Goal: Task Accomplishment & Management: Manage account settings

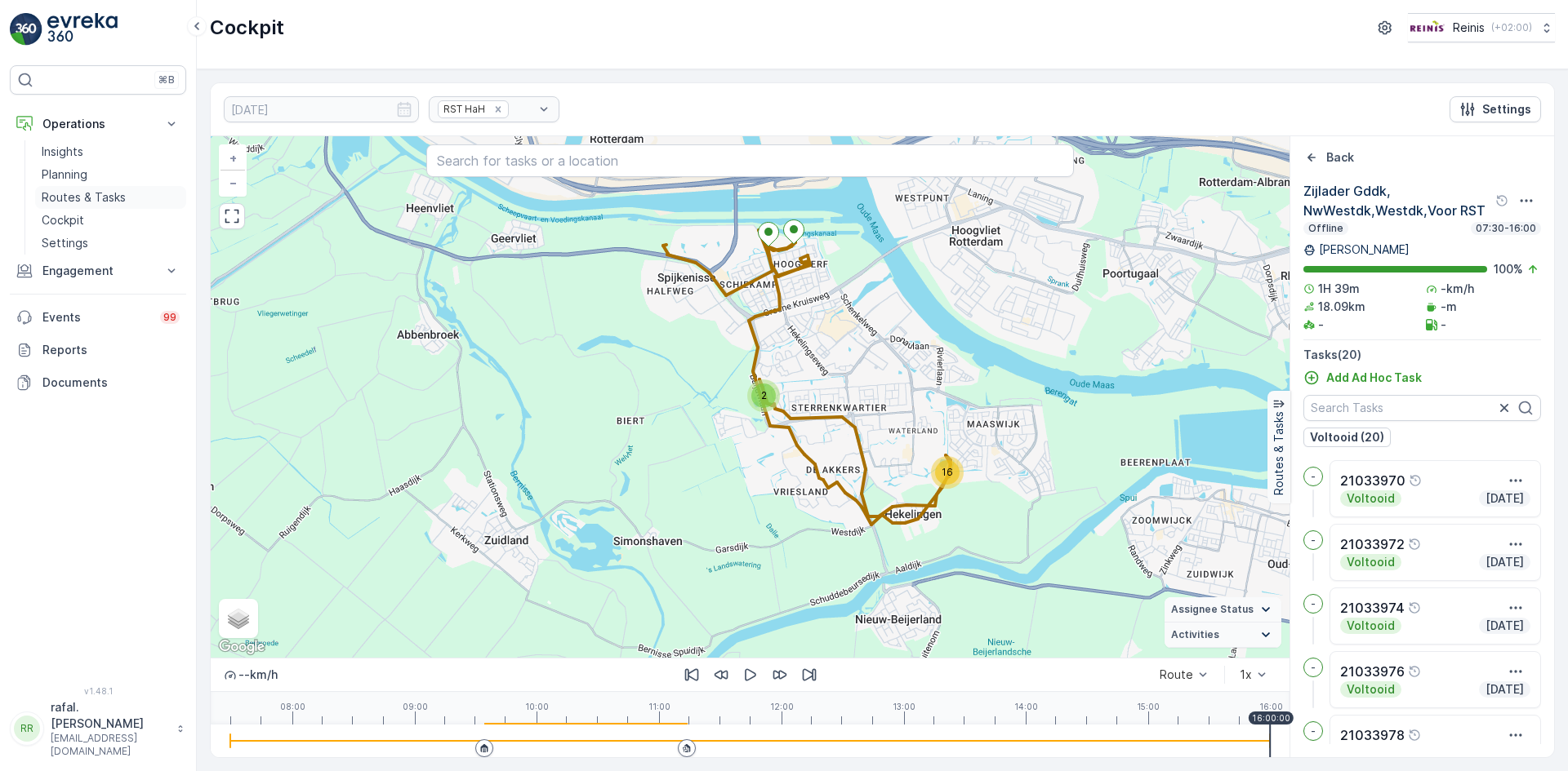
click at [79, 191] on p "Routes & Tasks" at bounding box center [83, 197] width 84 height 16
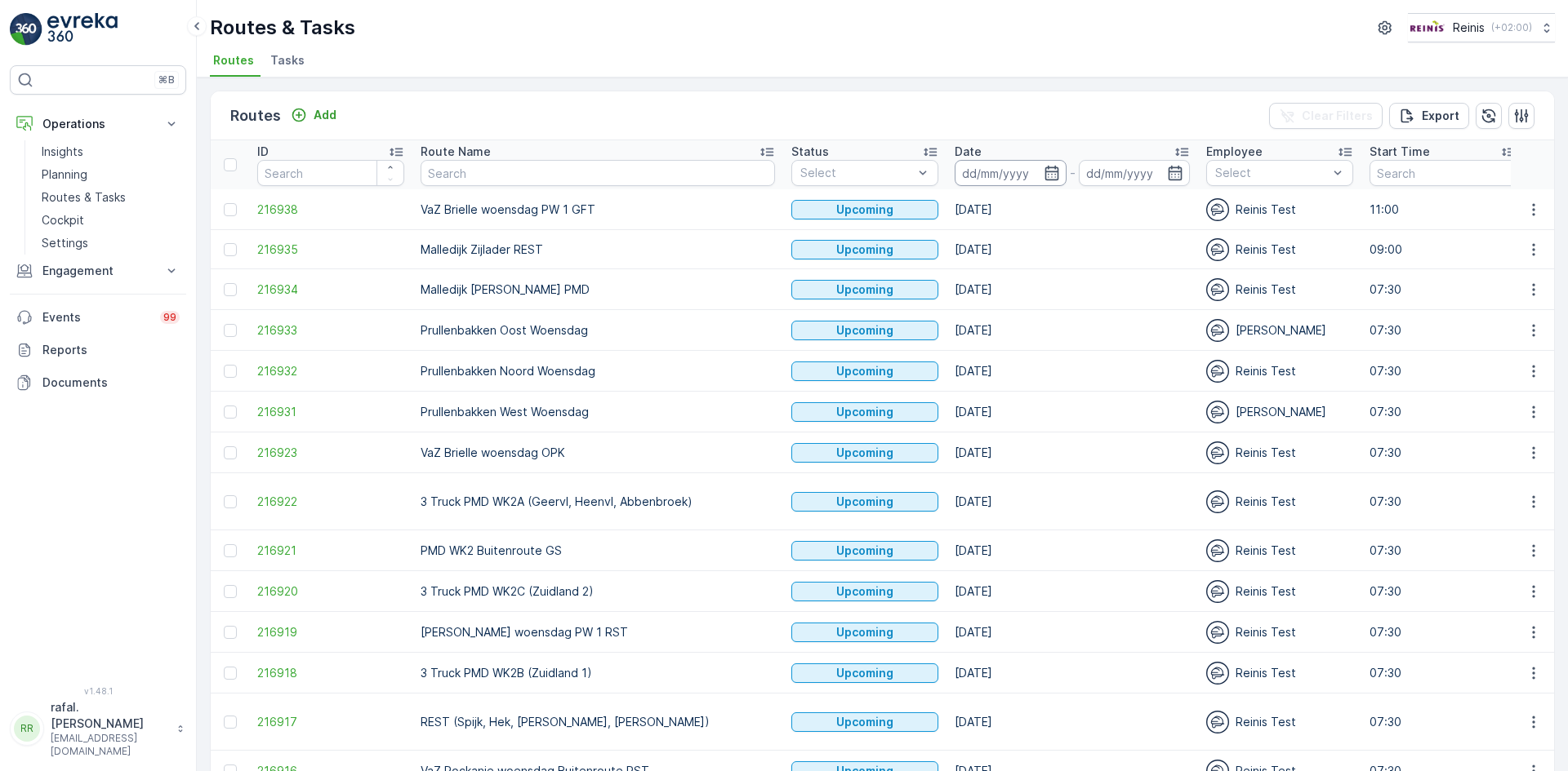
click at [957, 173] on input at bounding box center [1010, 174] width 111 height 26
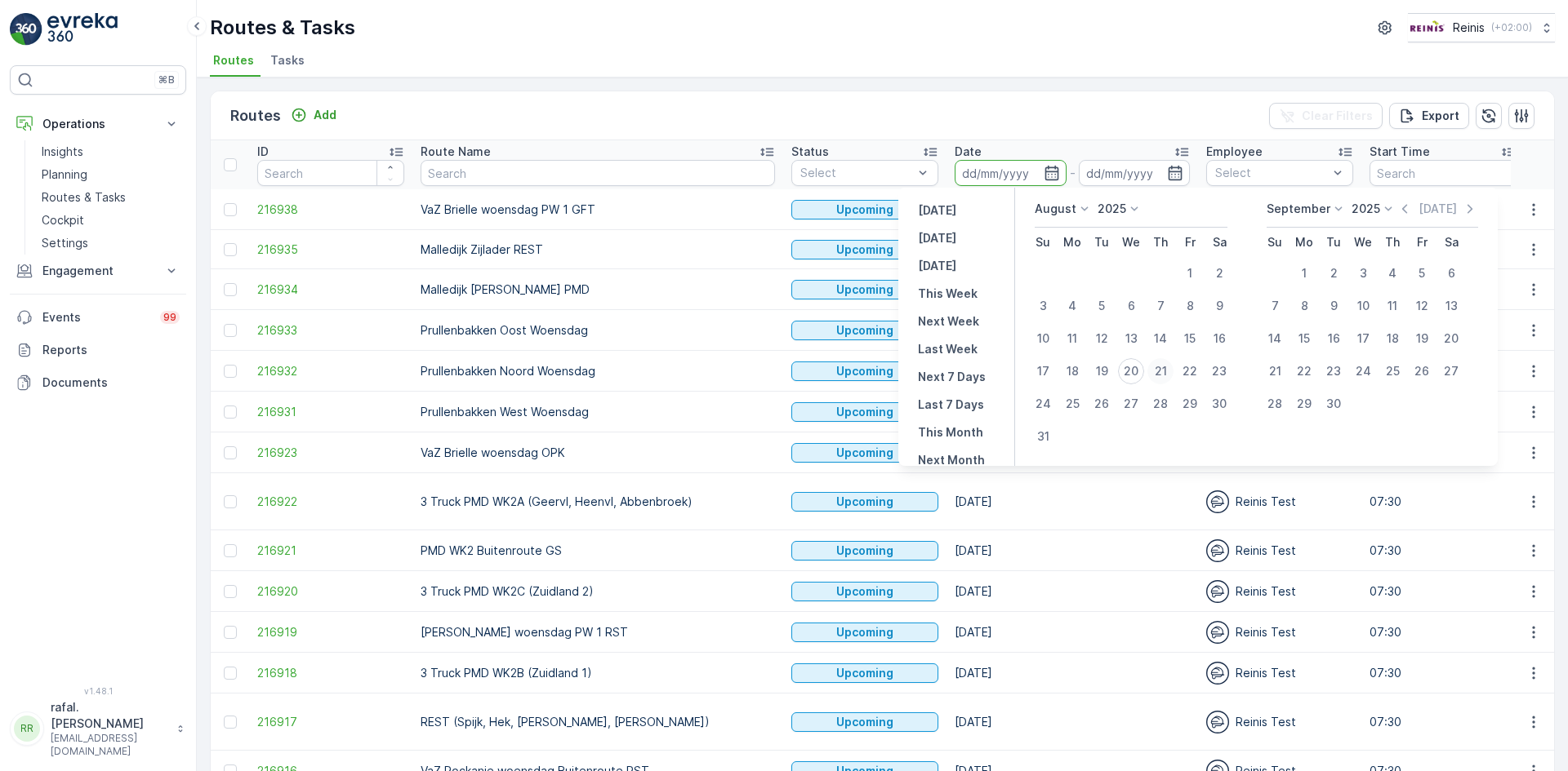
click at [1161, 371] on div "21" at bounding box center [1160, 372] width 26 height 26
type input "[DATE]"
click at [1161, 371] on div "21" at bounding box center [1160, 372] width 26 height 26
type input "[DATE]"
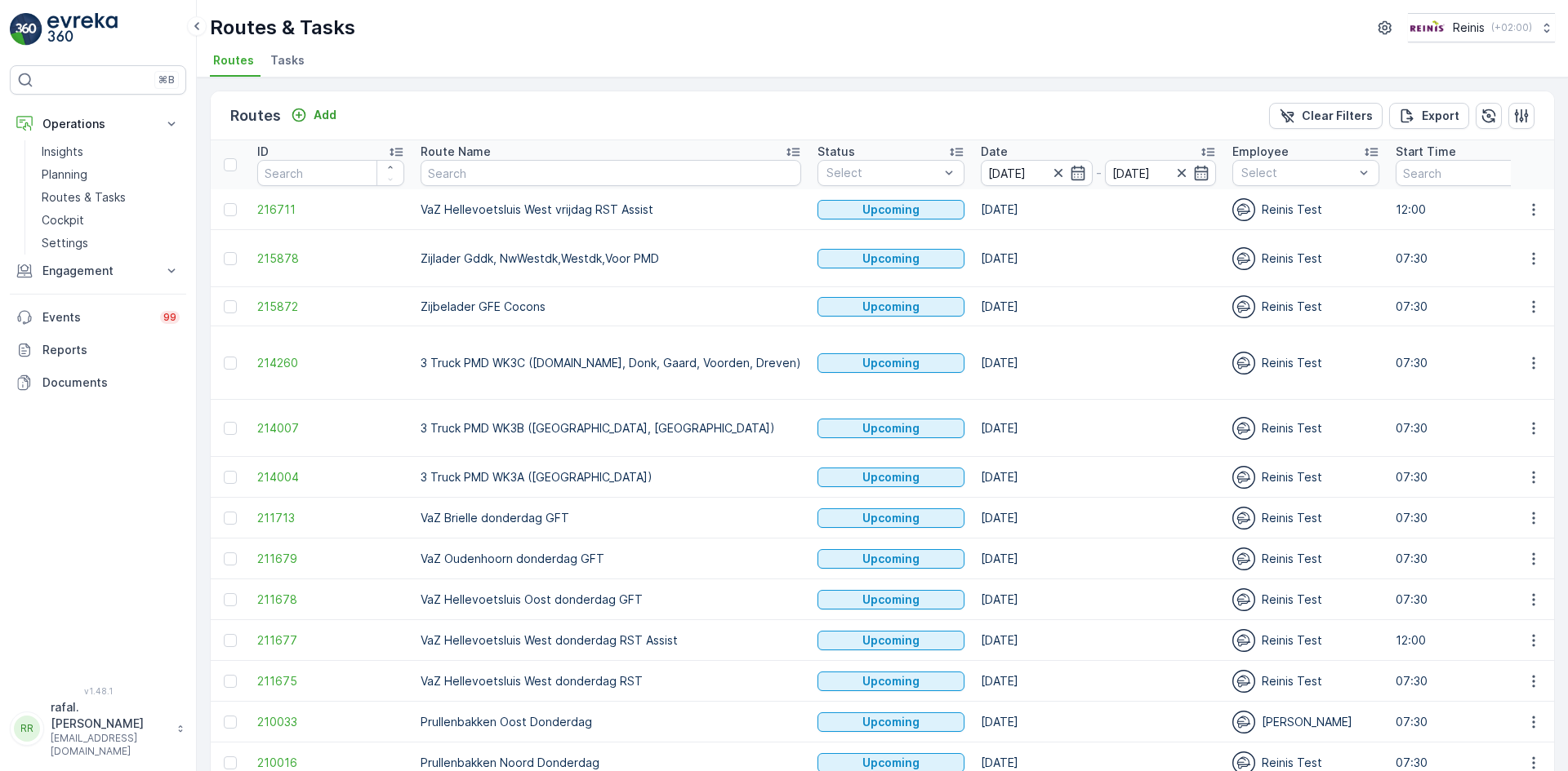
click at [784, 147] on icon at bounding box center [792, 151] width 16 height 16
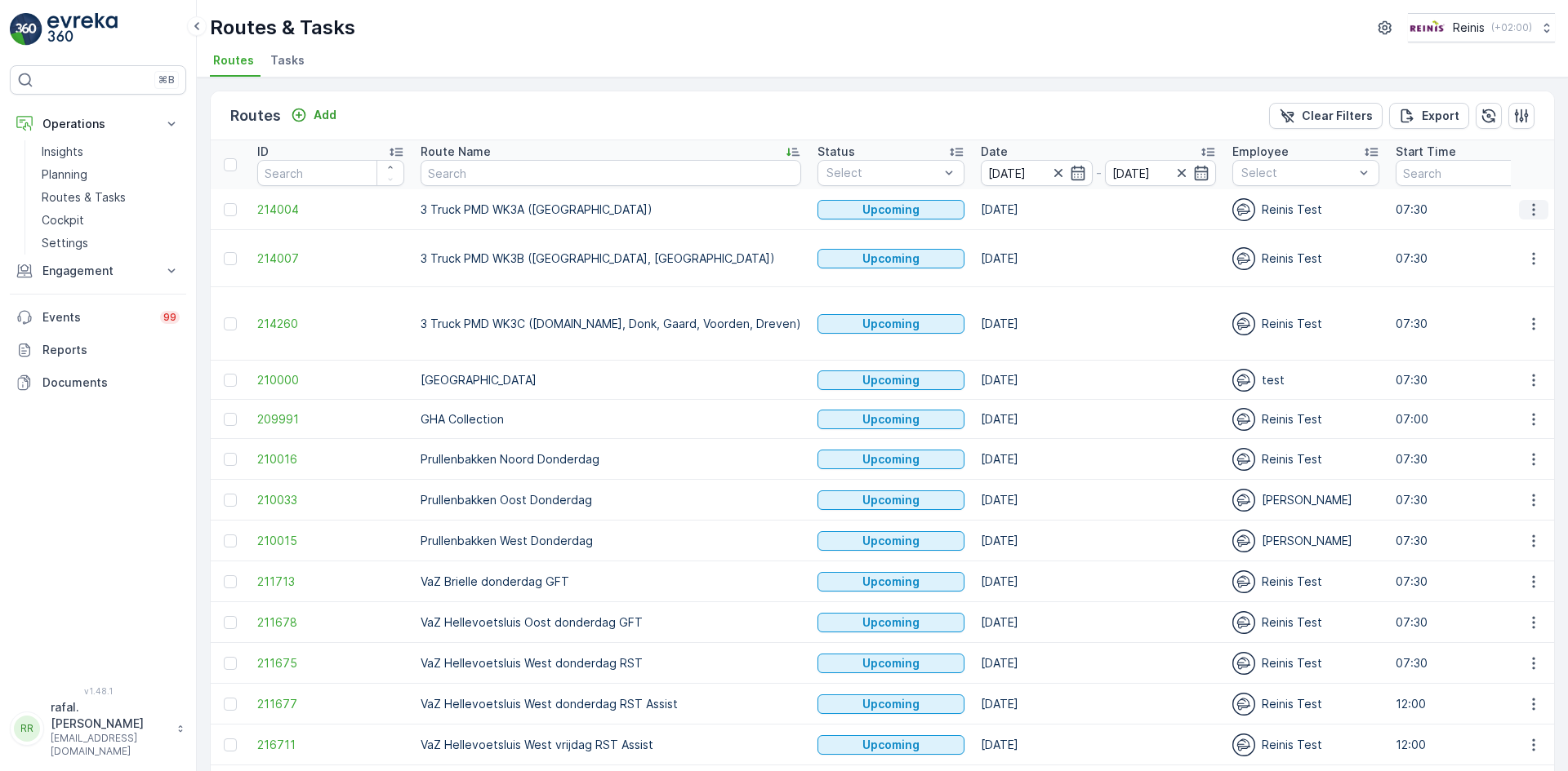
click at [1535, 209] on icon "button" at bounding box center [1533, 210] width 16 height 16
click at [1533, 326] on span "Change Assignee" at bounding box center [1494, 325] width 95 height 16
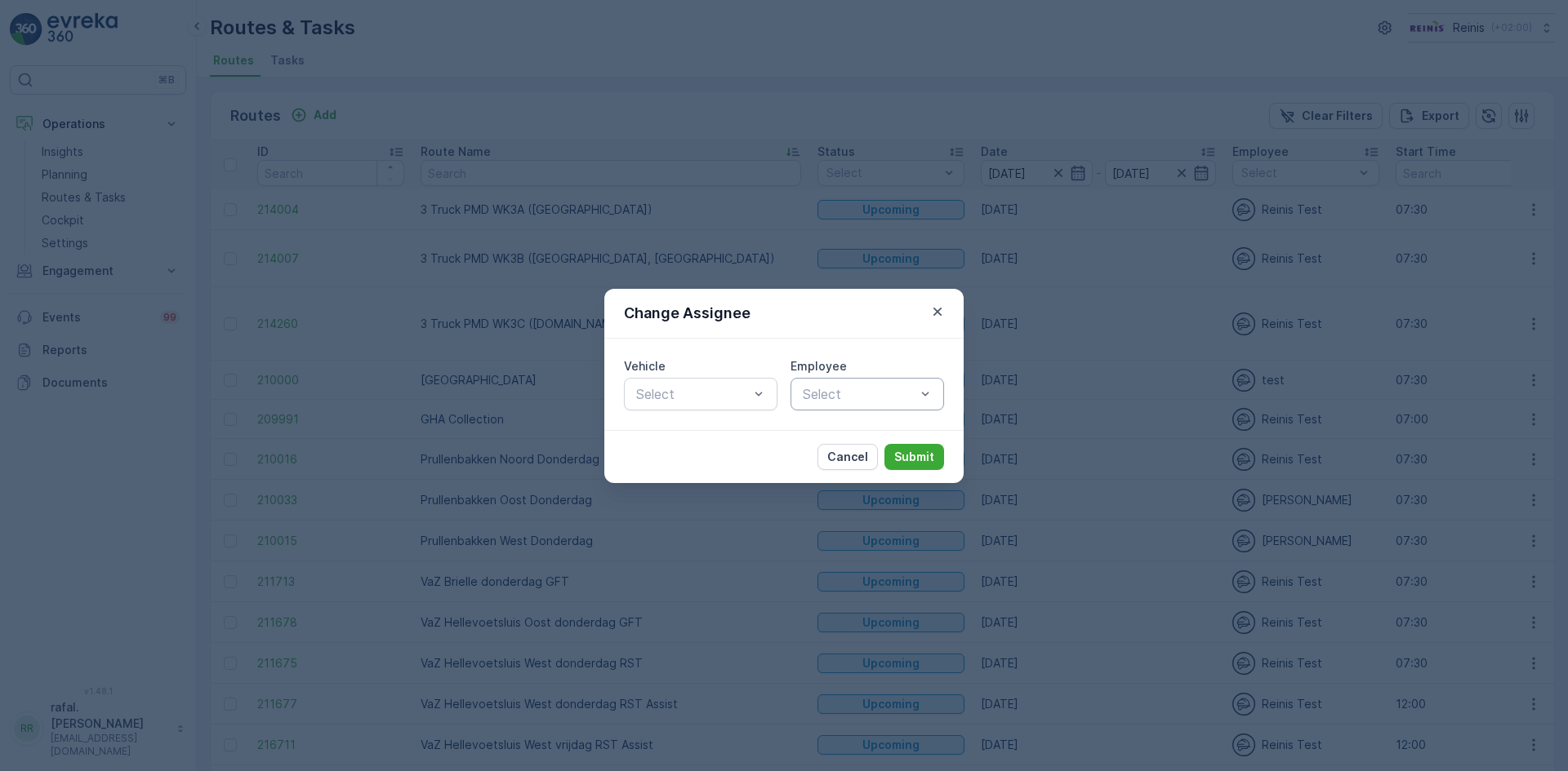
click at [881, 395] on div at bounding box center [858, 394] width 116 height 15
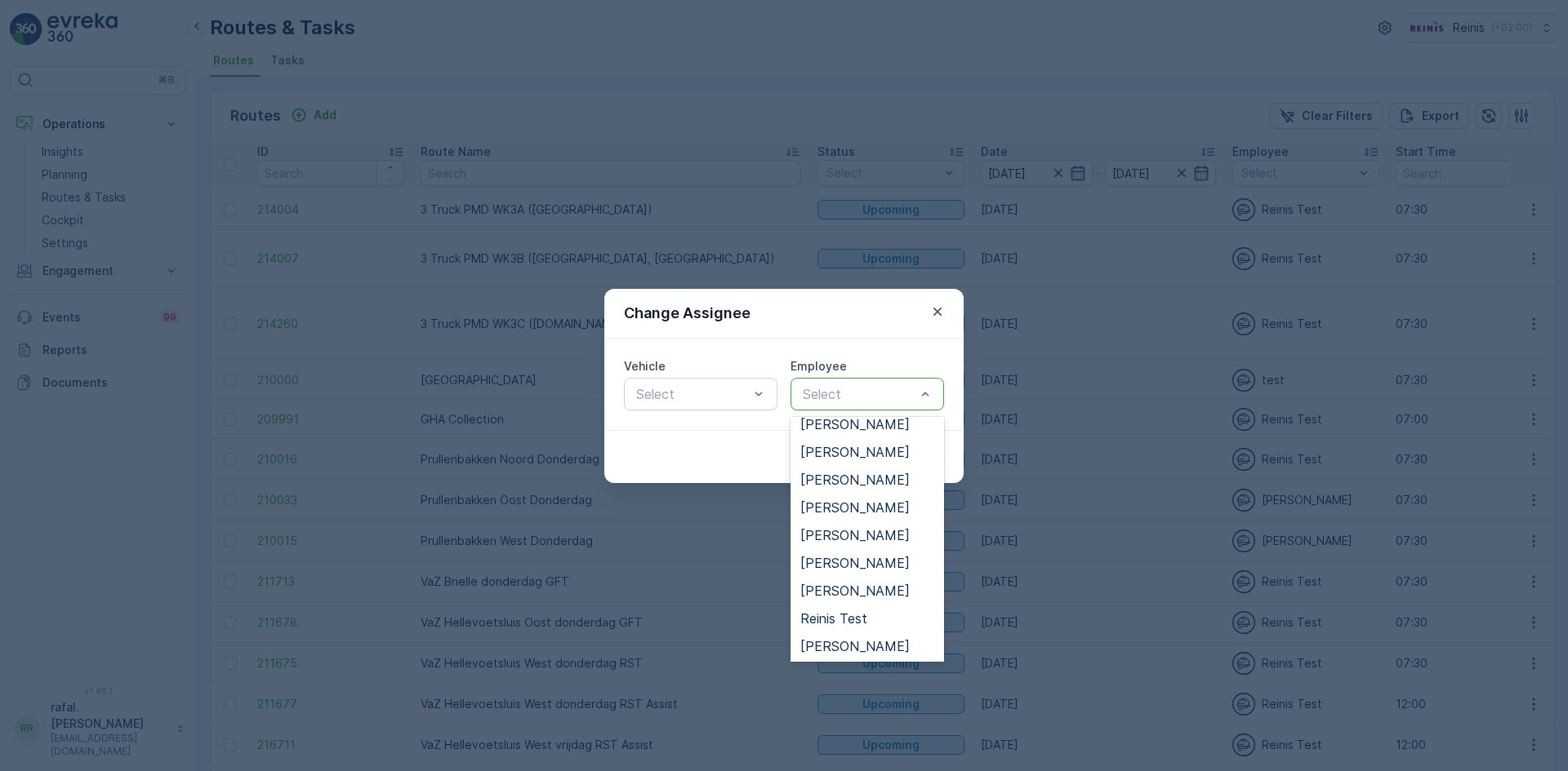
scroll to position [327, 0]
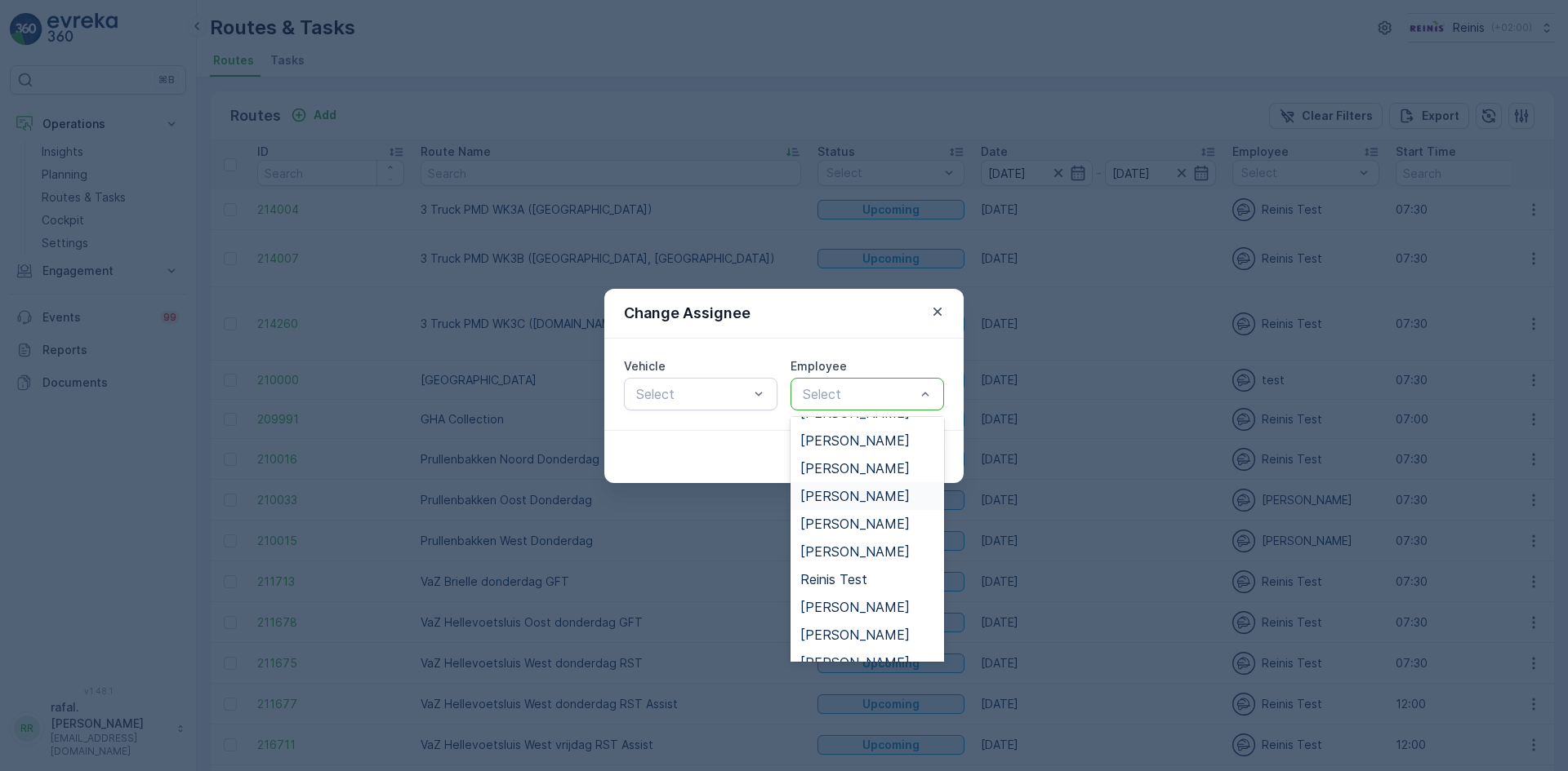
click at [871, 494] on span "[PERSON_NAME]" at bounding box center [855, 496] width 110 height 15
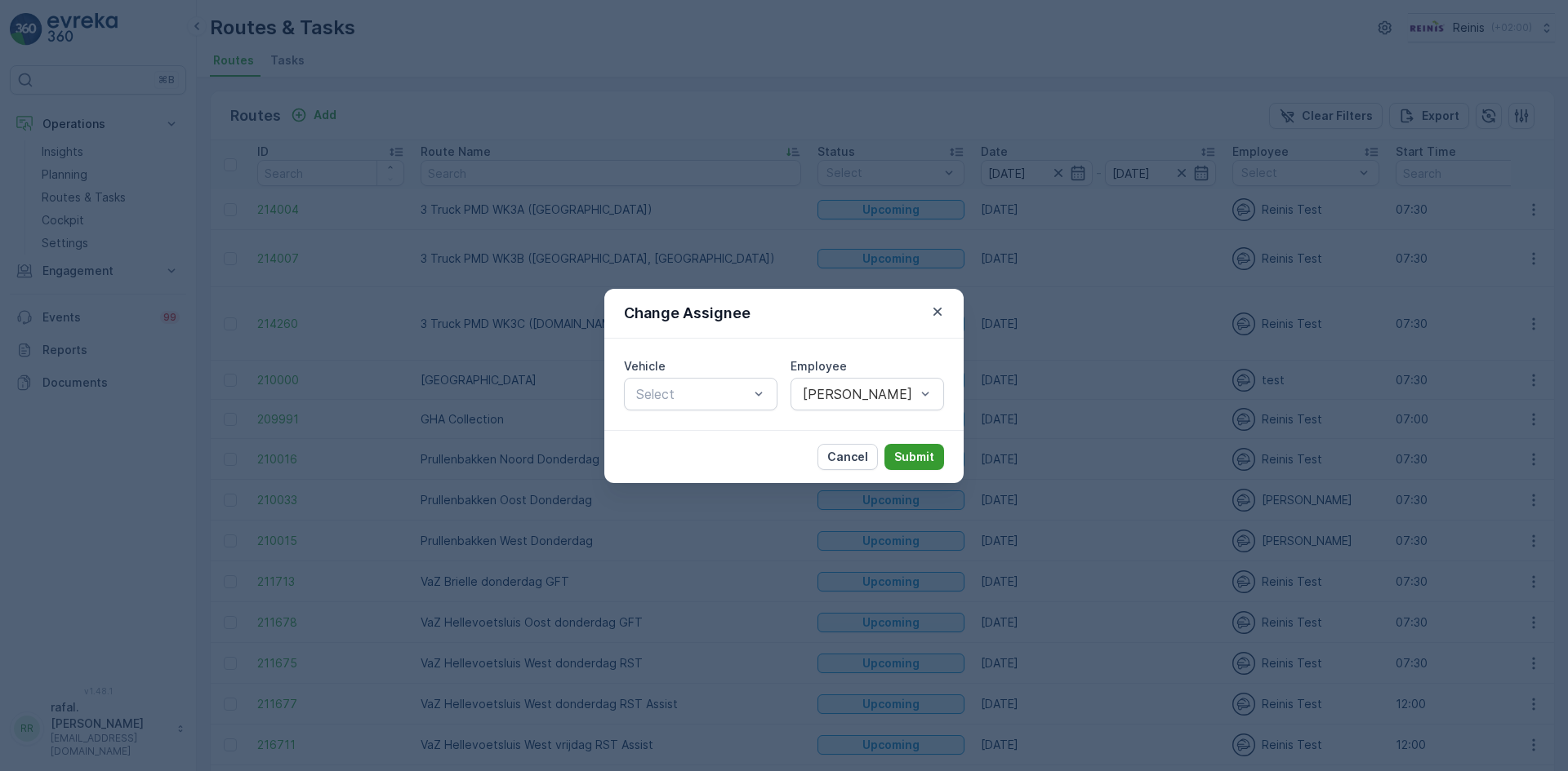
click at [909, 454] on p "Submit" at bounding box center [914, 457] width 40 height 16
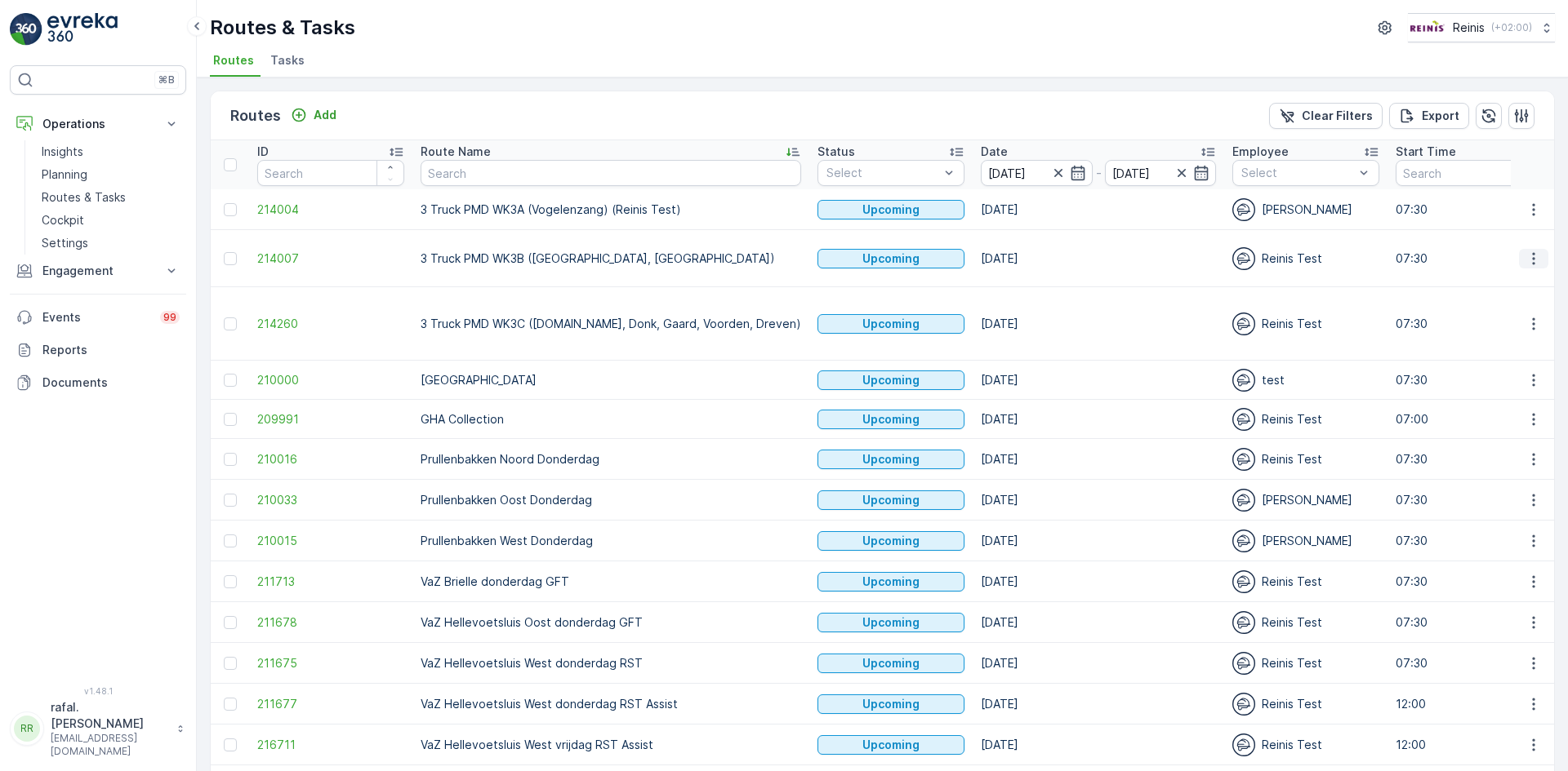
click at [1526, 253] on icon "button" at bounding box center [1533, 259] width 16 height 16
click at [1514, 360] on span "Change Assignee" at bounding box center [1494, 366] width 95 height 16
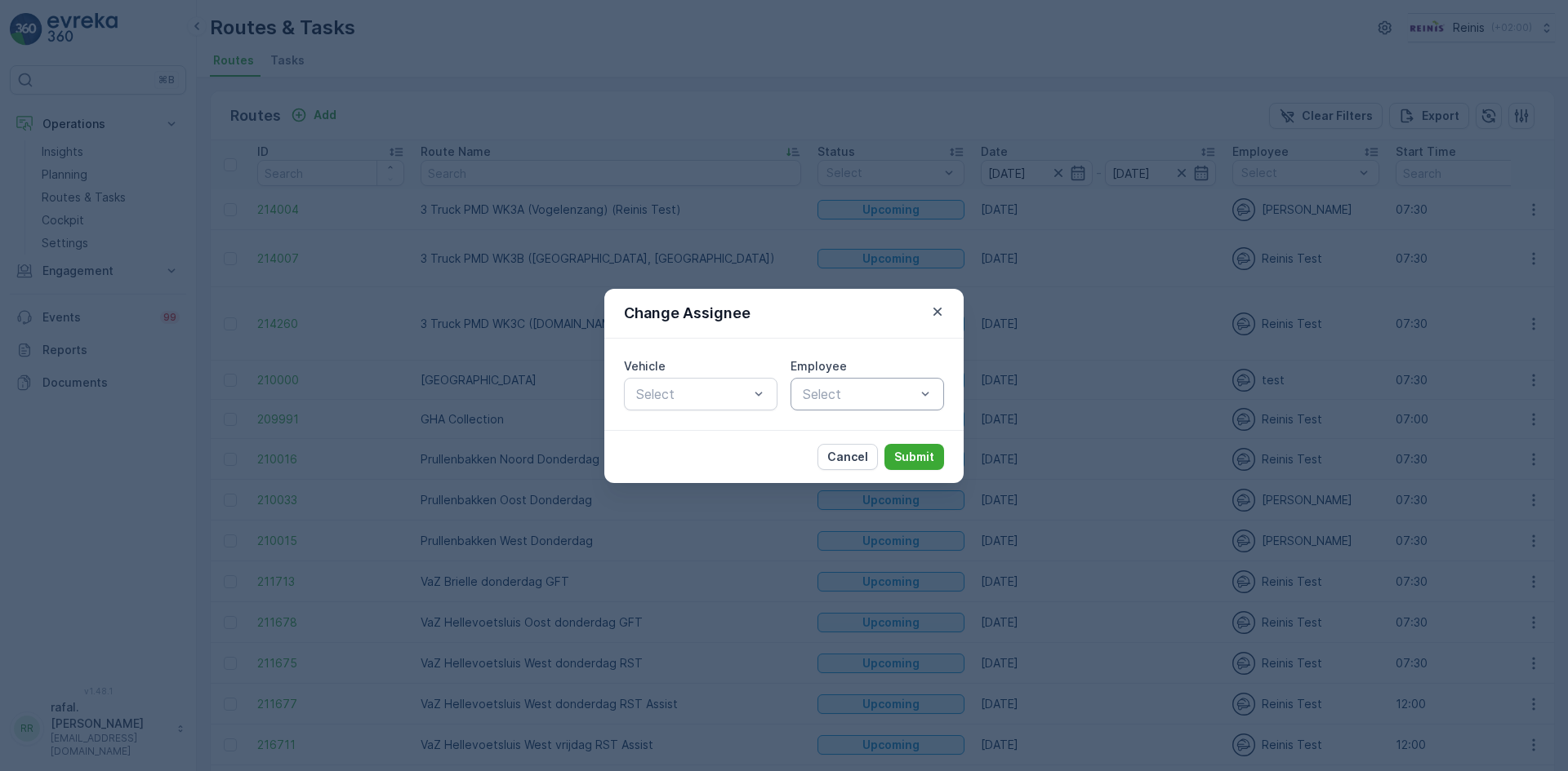
click at [900, 387] on div at bounding box center [858, 394] width 116 height 15
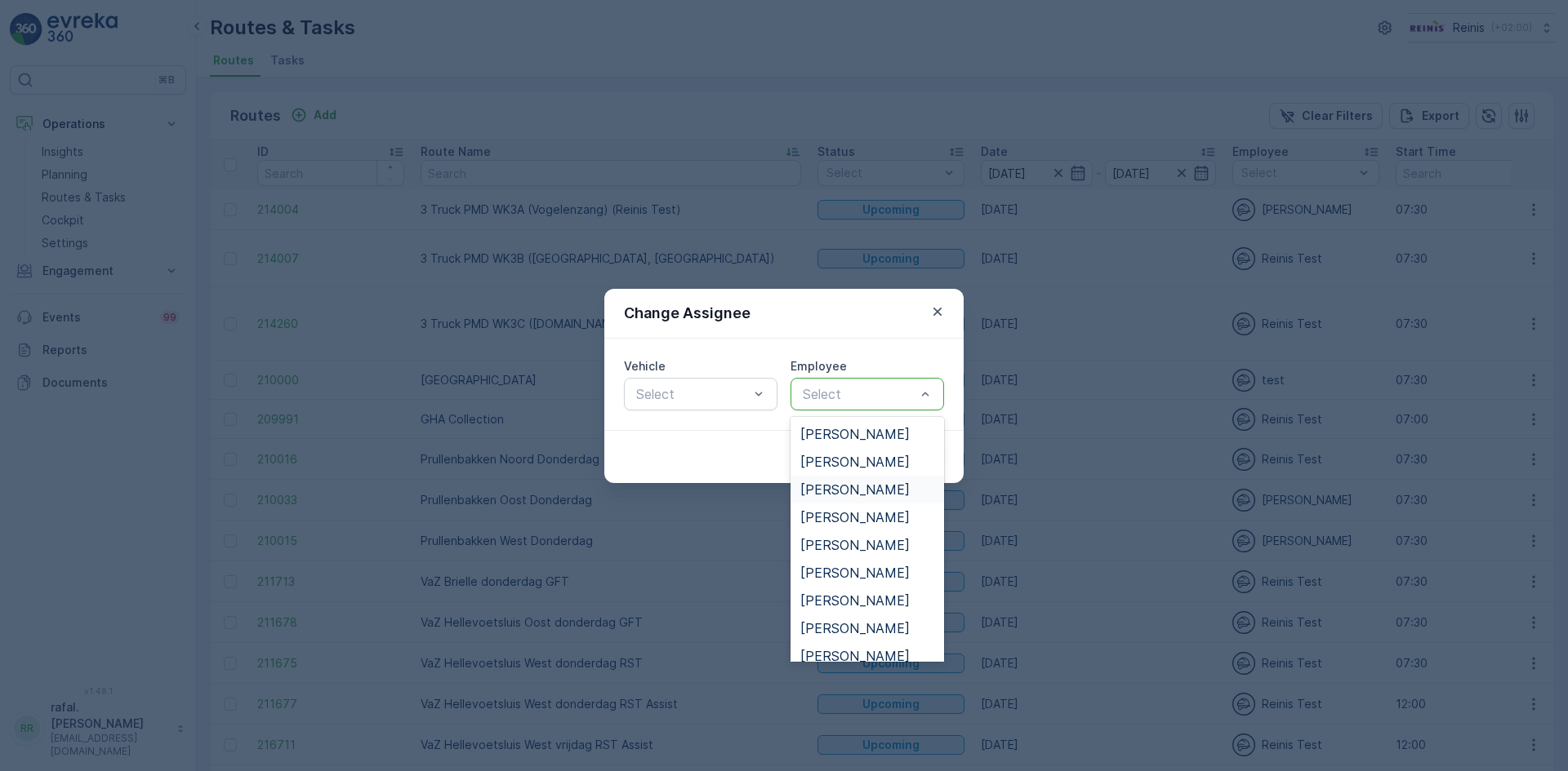
scroll to position [81, 0]
click at [868, 491] on div "[PERSON_NAME]" at bounding box center [868, 492] width 134 height 15
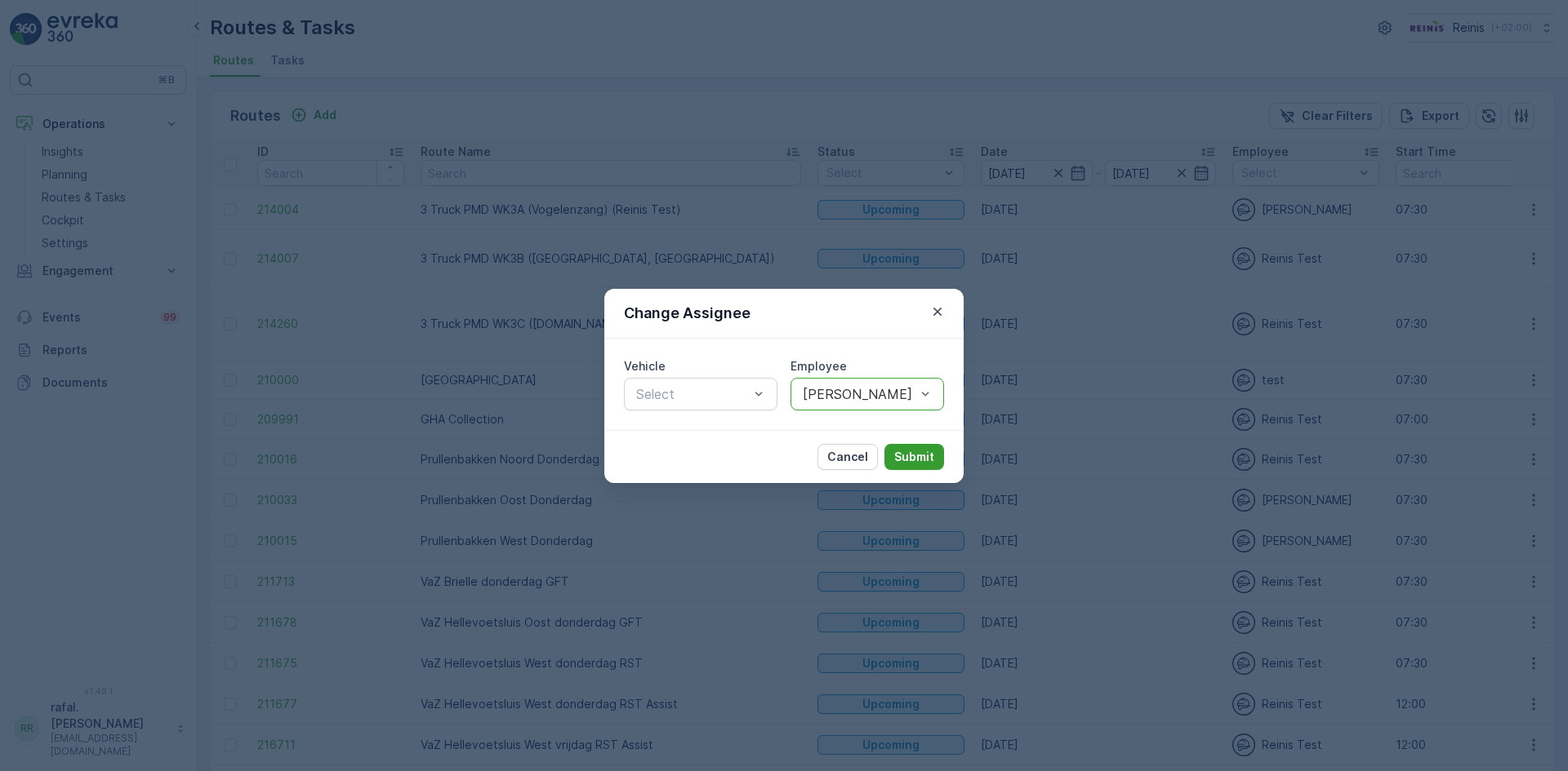
click at [902, 453] on p "Submit" at bounding box center [914, 457] width 40 height 16
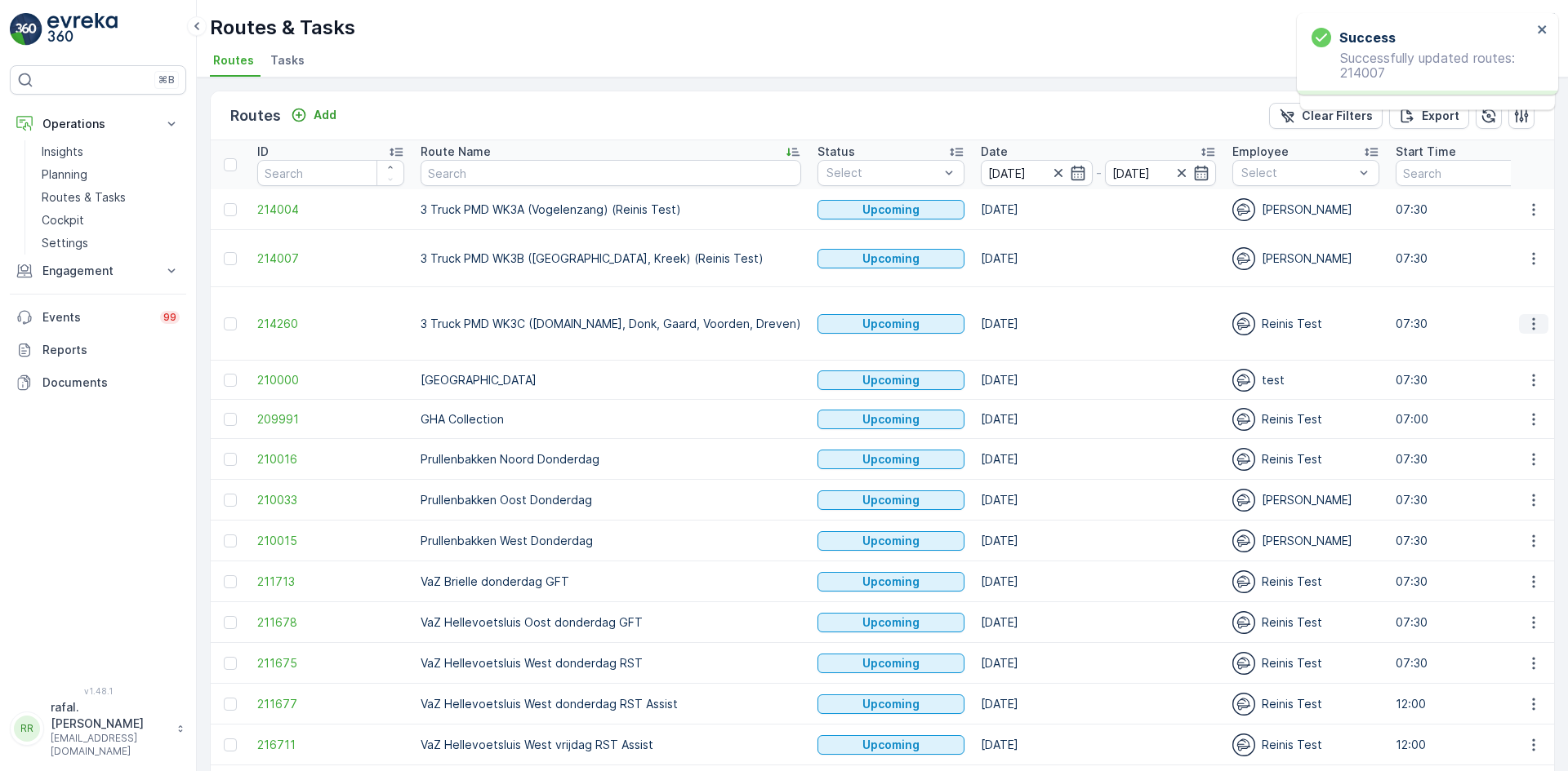
click at [1526, 314] on button "button" at bounding box center [1533, 324] width 29 height 20
click at [1516, 416] on span "Change Assignee" at bounding box center [1494, 415] width 95 height 16
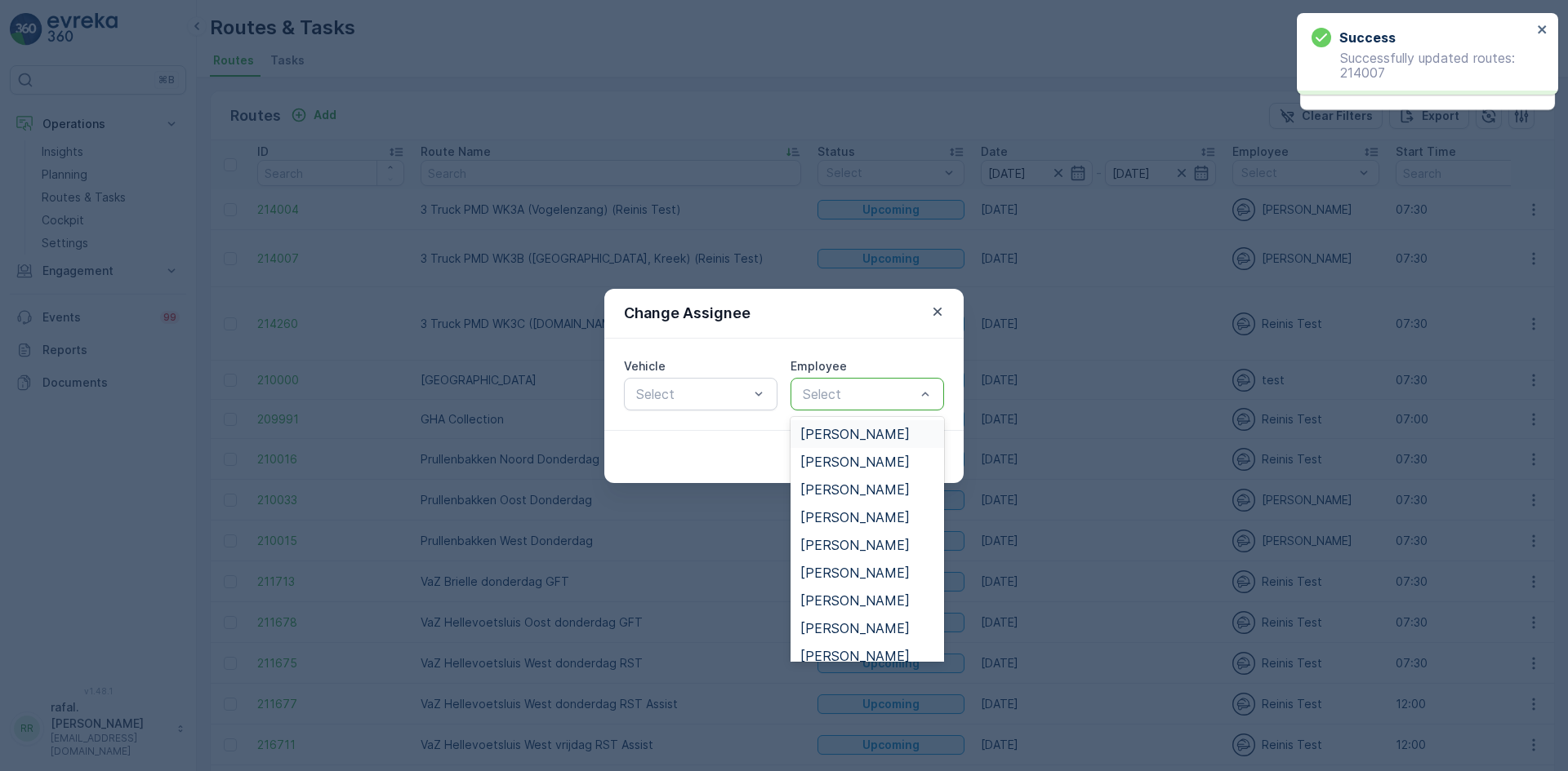
click at [866, 389] on div at bounding box center [858, 394] width 116 height 15
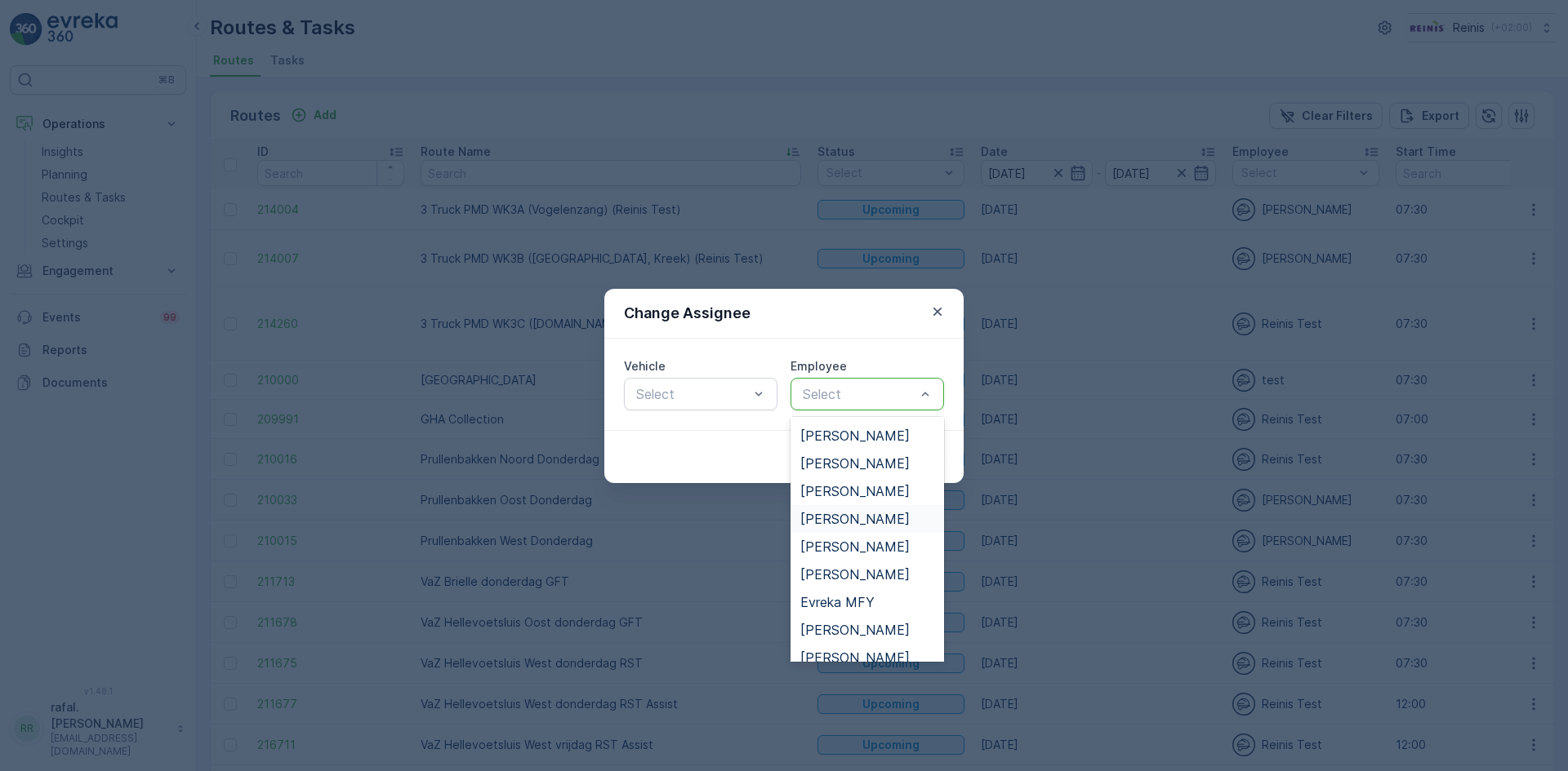
click at [854, 522] on span "[PERSON_NAME]" at bounding box center [855, 519] width 110 height 15
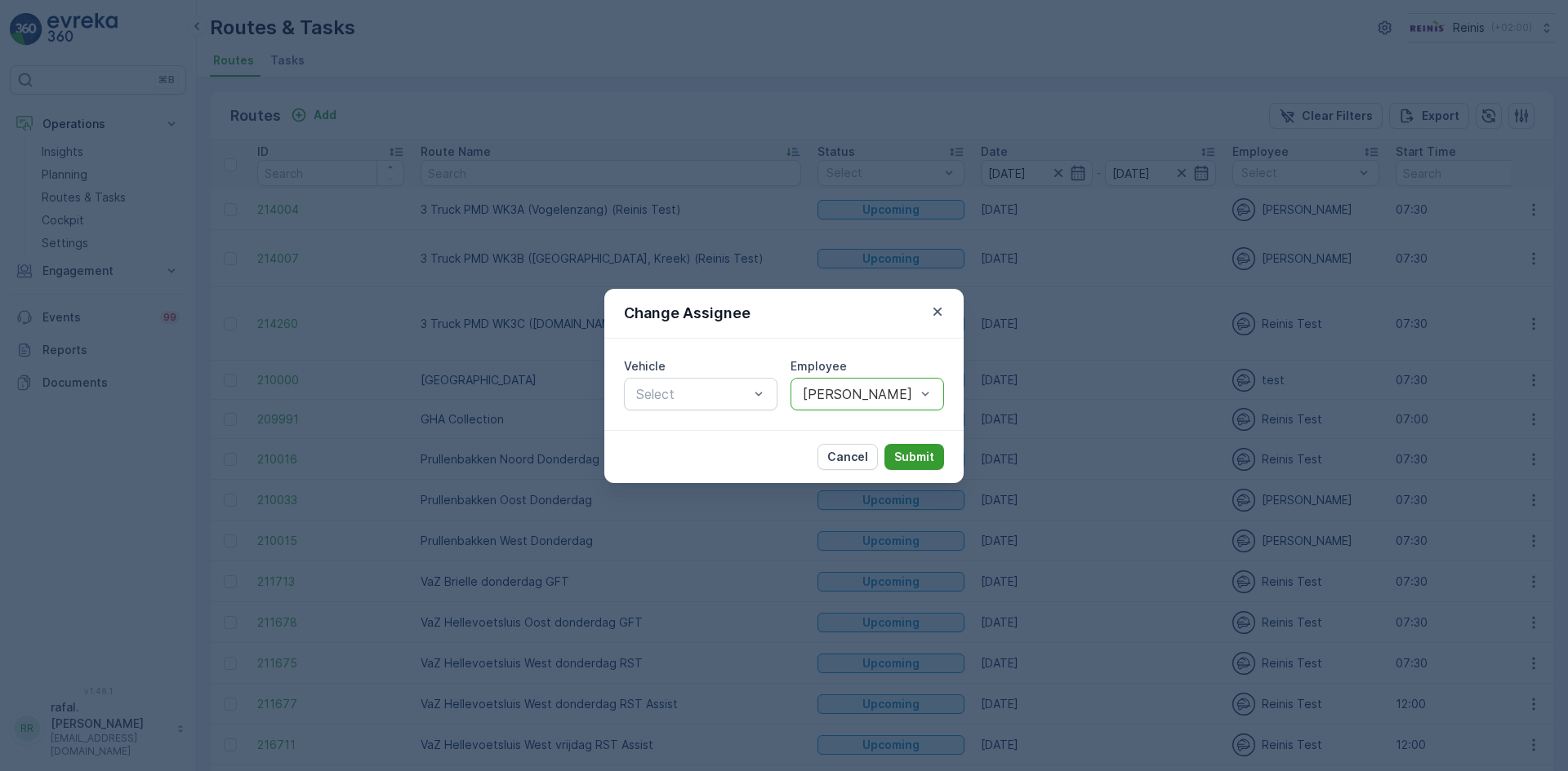
click at [920, 455] on p "Submit" at bounding box center [914, 457] width 40 height 16
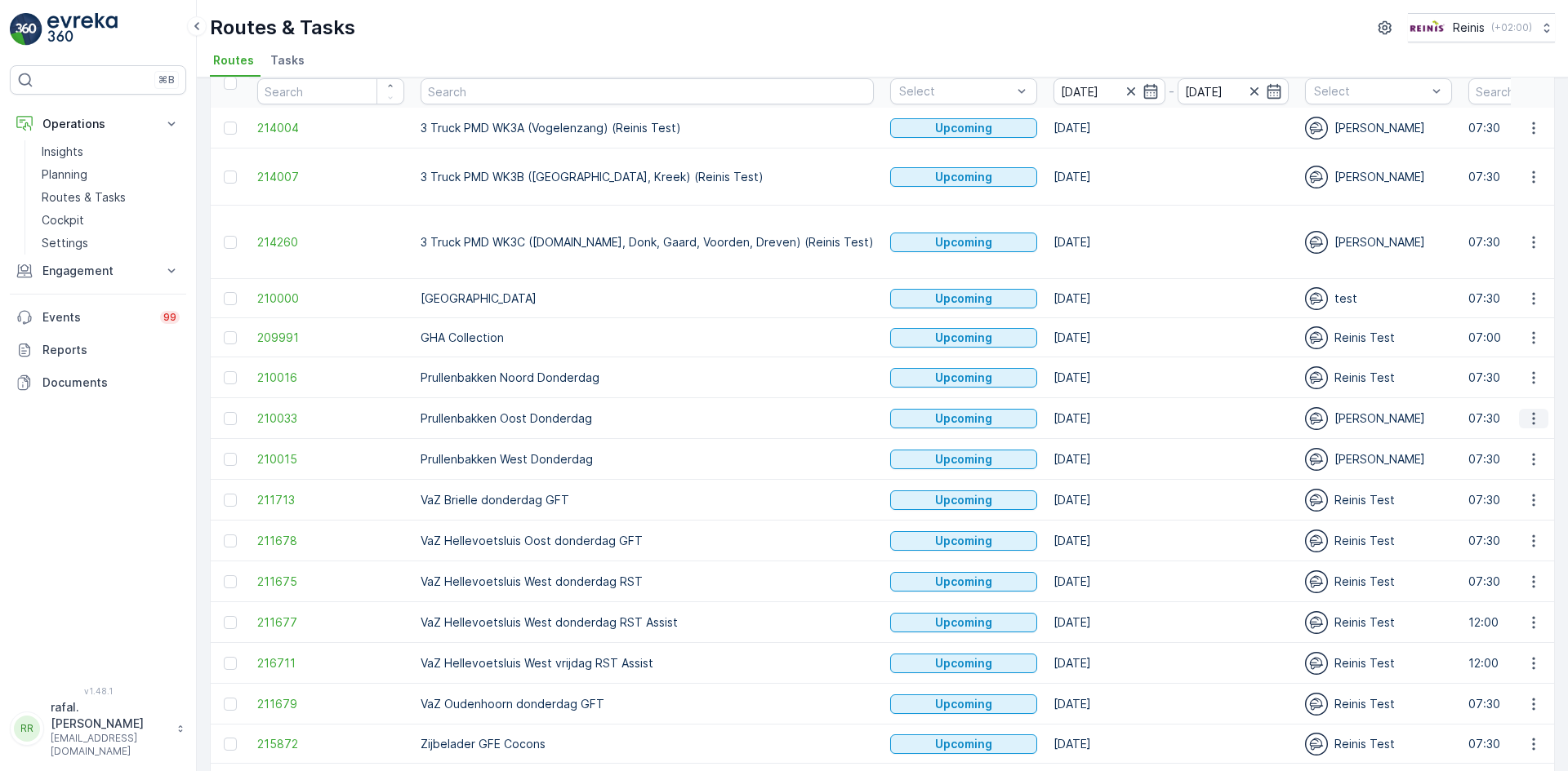
click at [1526, 411] on icon "button" at bounding box center [1533, 418] width 16 height 16
click at [1509, 498] on span "Change Assignee" at bounding box center [1494, 501] width 95 height 16
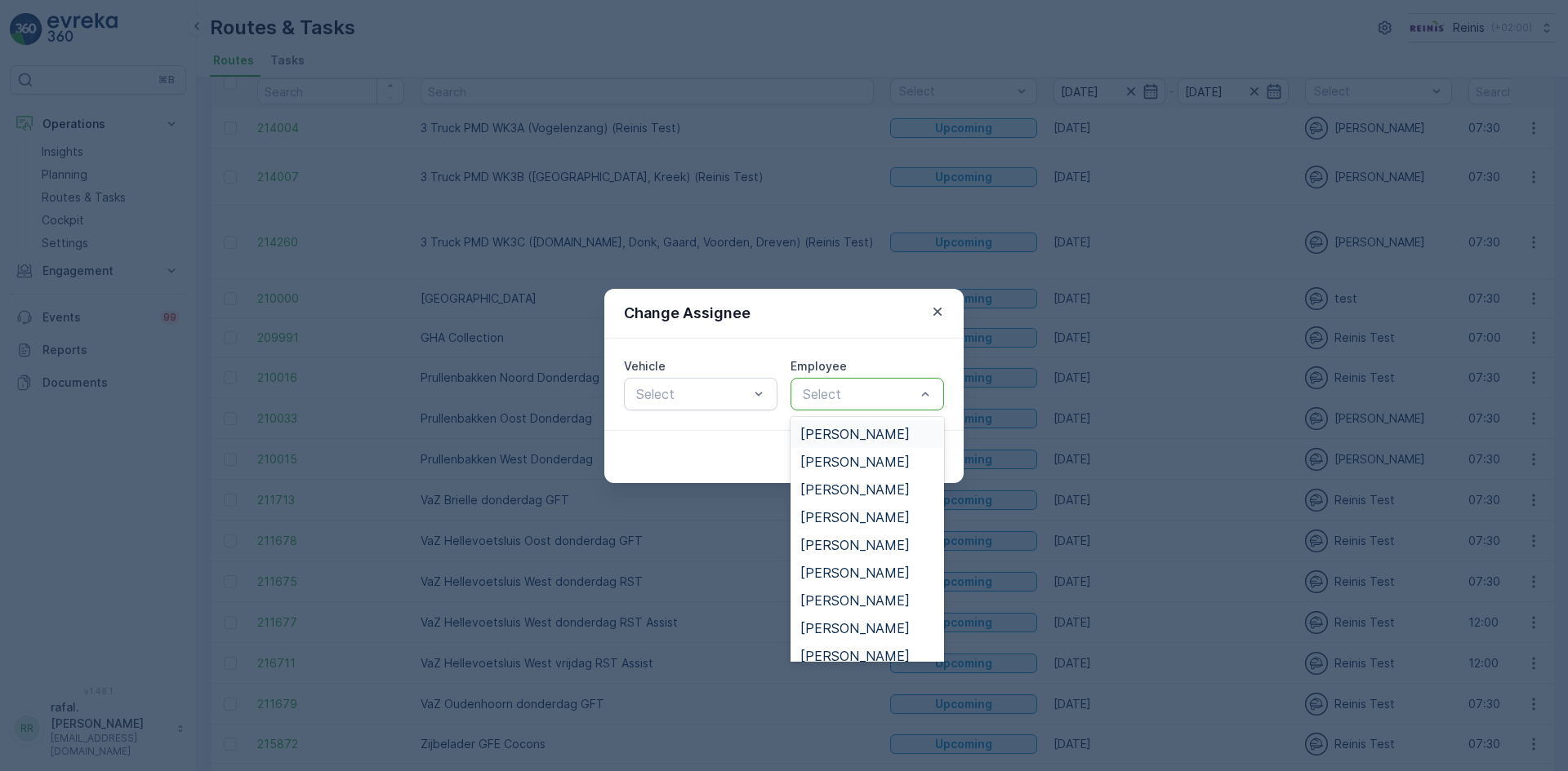
click at [861, 398] on div at bounding box center [858, 394] width 116 height 15
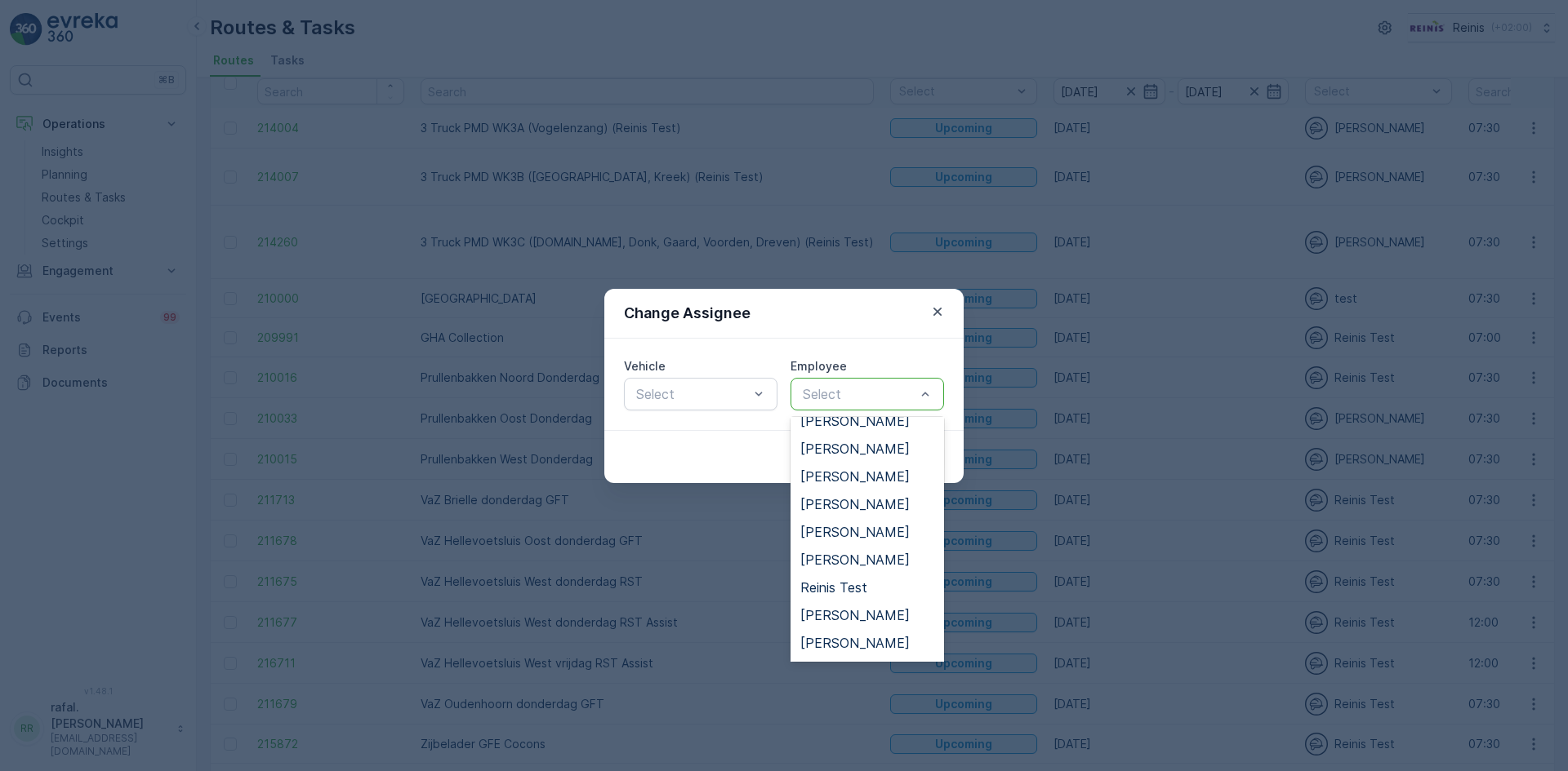
scroll to position [734, 0]
click at [863, 505] on span "[PERSON_NAME]" at bounding box center [855, 505] width 110 height 15
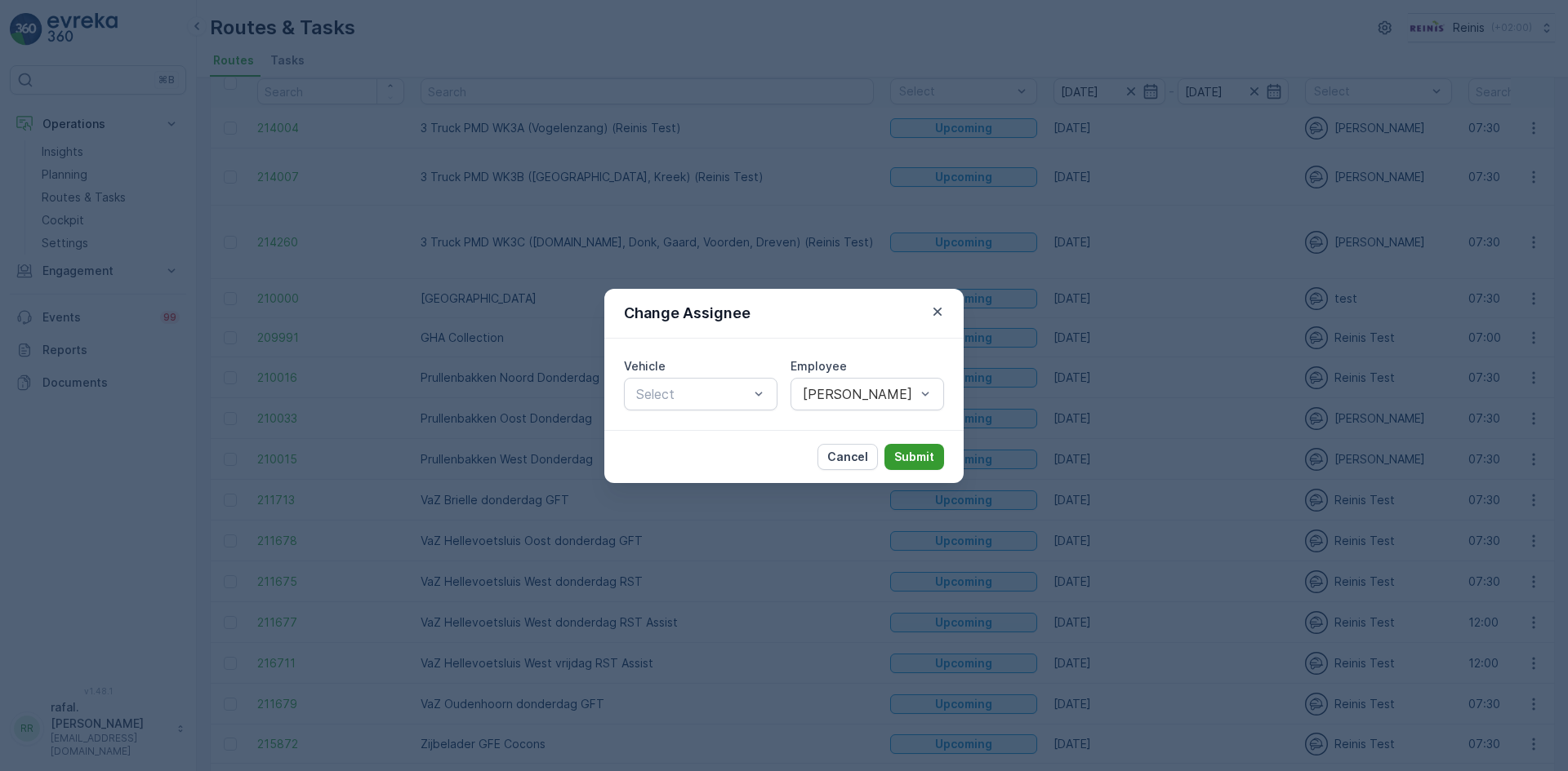
click at [933, 454] on p "Submit" at bounding box center [914, 457] width 40 height 16
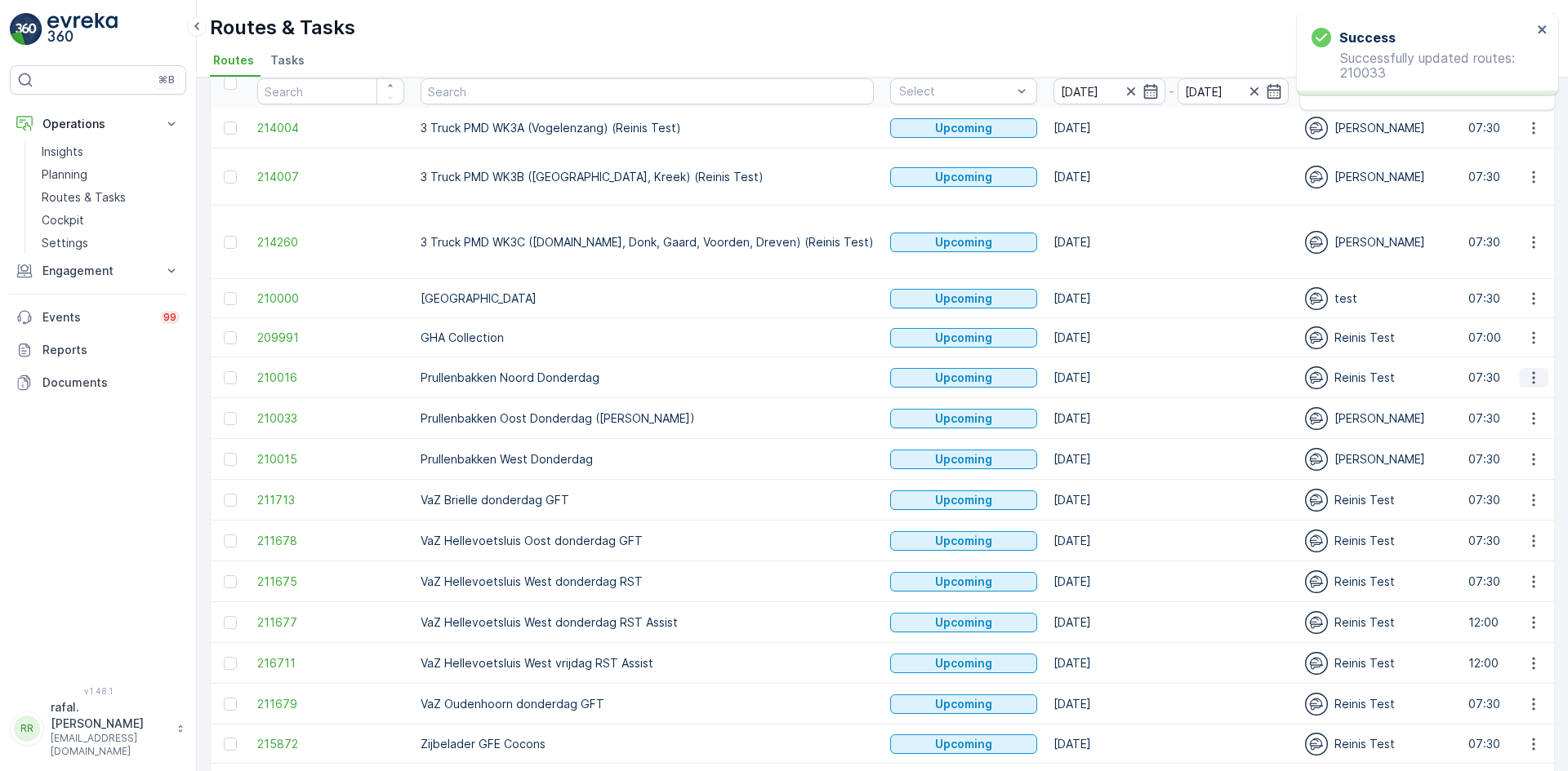
click at [1526, 370] on icon "button" at bounding box center [1533, 377] width 16 height 16
click at [1504, 460] on span "Change Assignee" at bounding box center [1494, 461] width 95 height 16
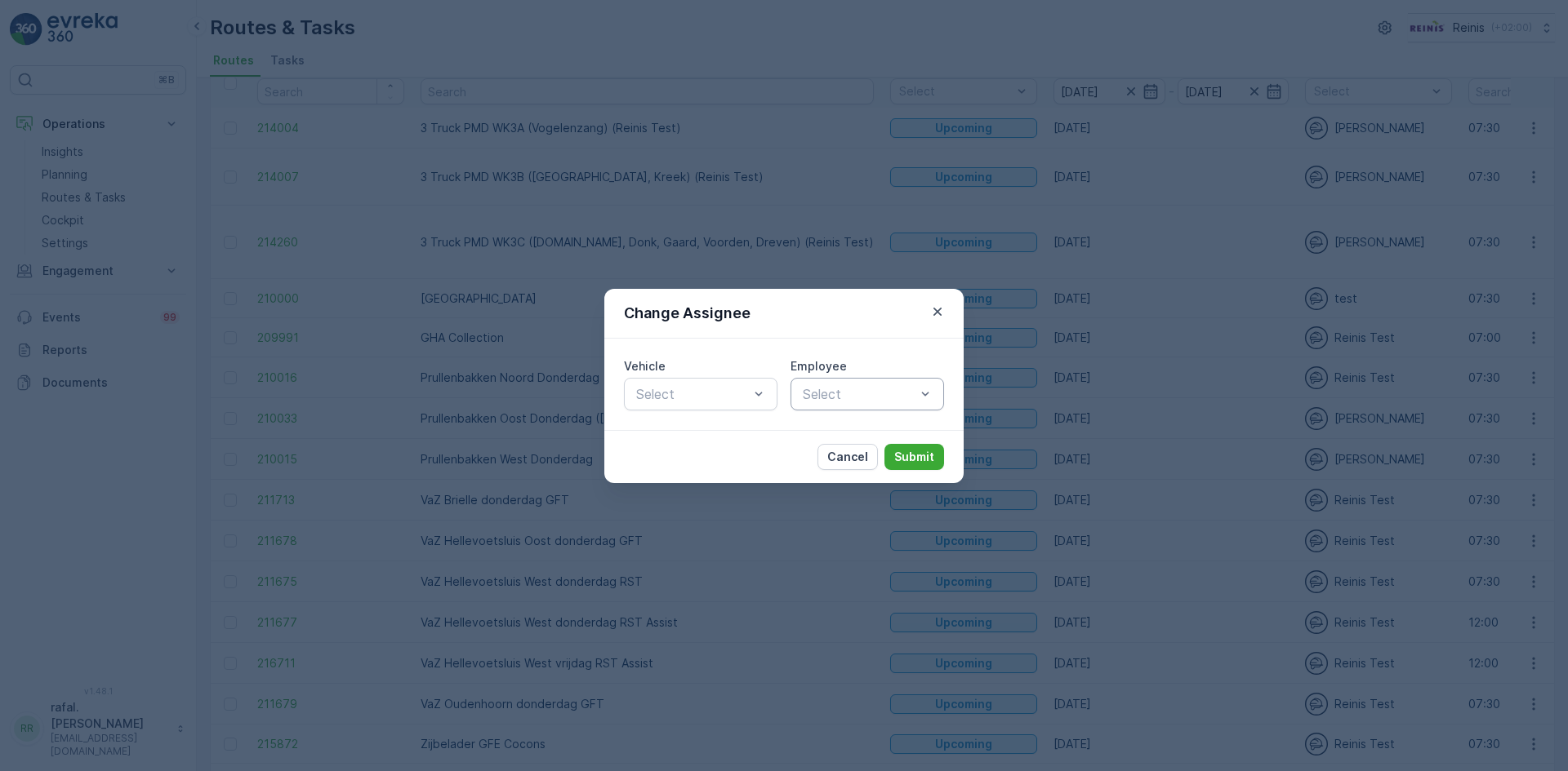
click at [851, 391] on div at bounding box center [858, 394] width 116 height 15
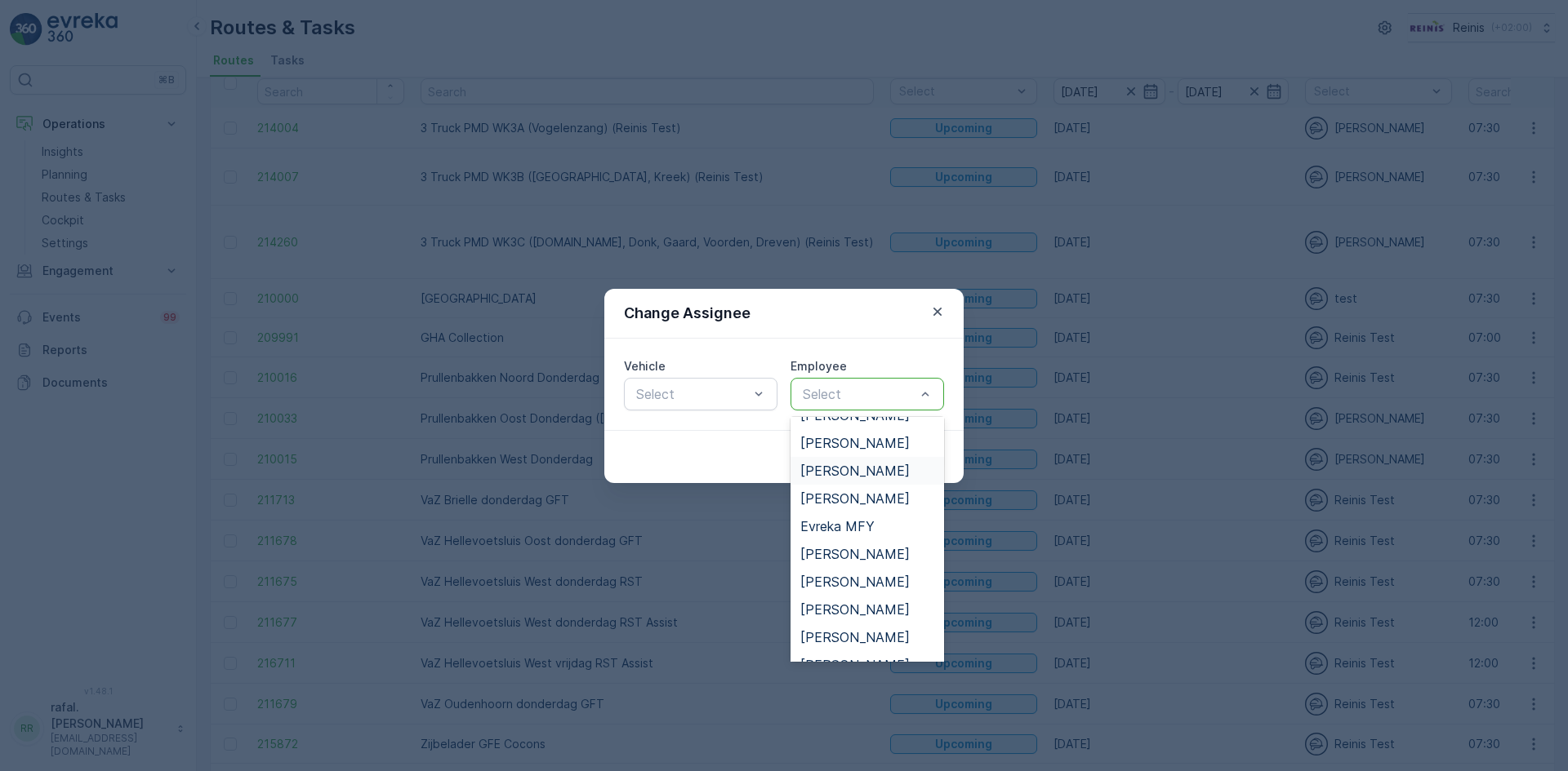
scroll to position [408, 0]
click at [843, 553] on span "[PERSON_NAME]" at bounding box center [855, 554] width 110 height 15
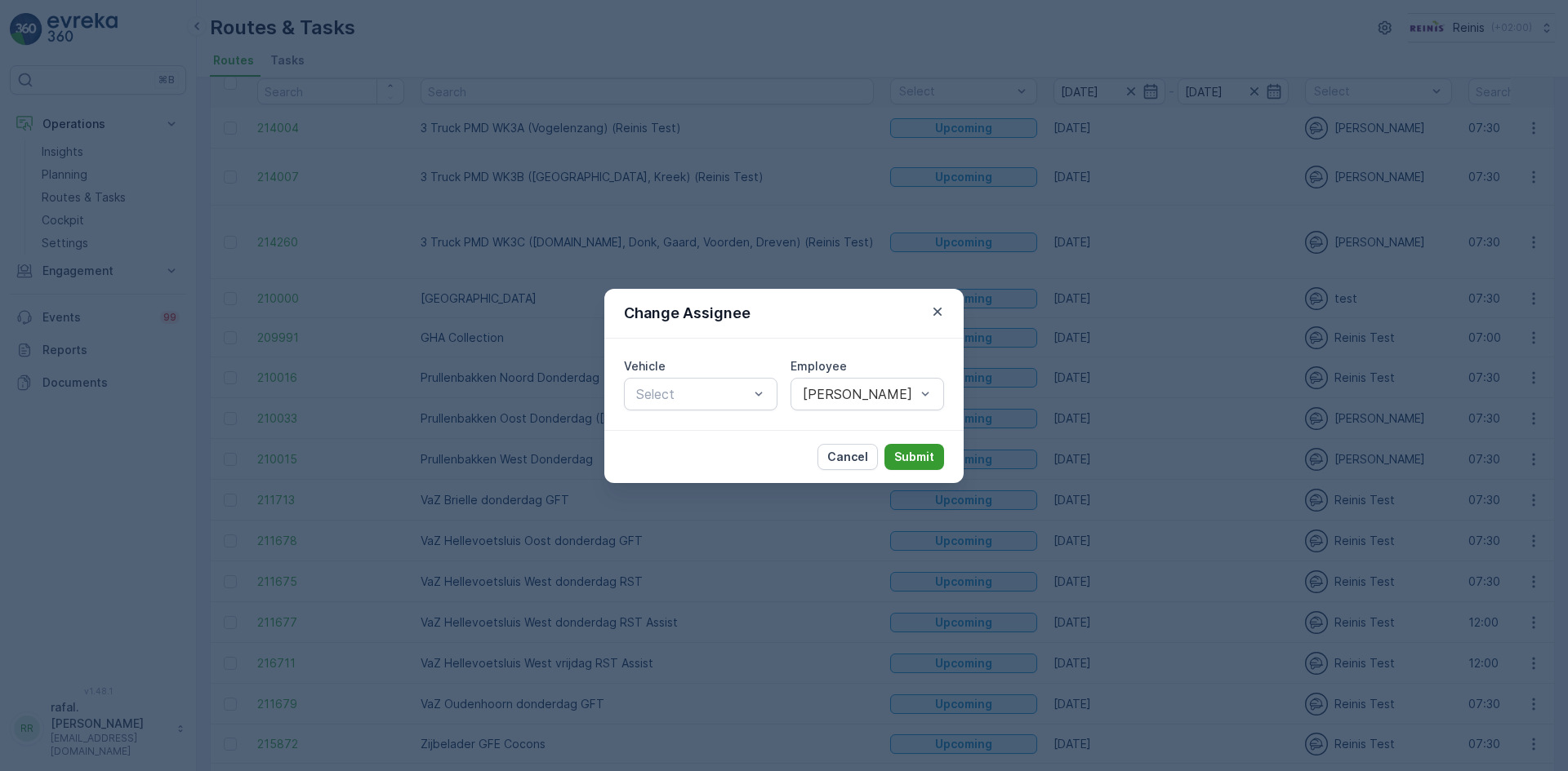
click at [904, 451] on p "Submit" at bounding box center [914, 457] width 40 height 16
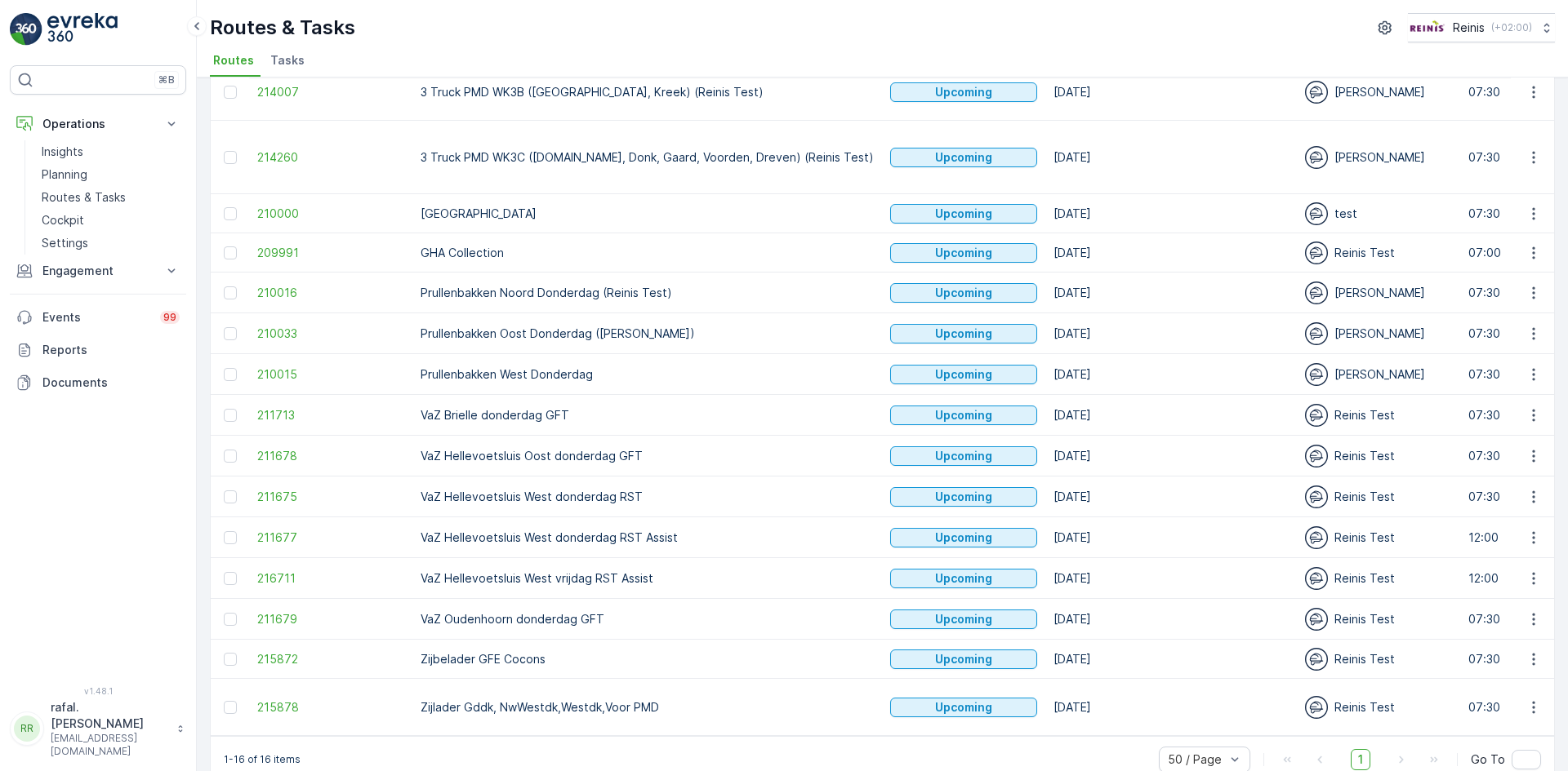
scroll to position [167, 0]
click at [1528, 698] on icon "button" at bounding box center [1533, 706] width 16 height 16
click at [1509, 622] on span "Change Assignee" at bounding box center [1494, 619] width 95 height 16
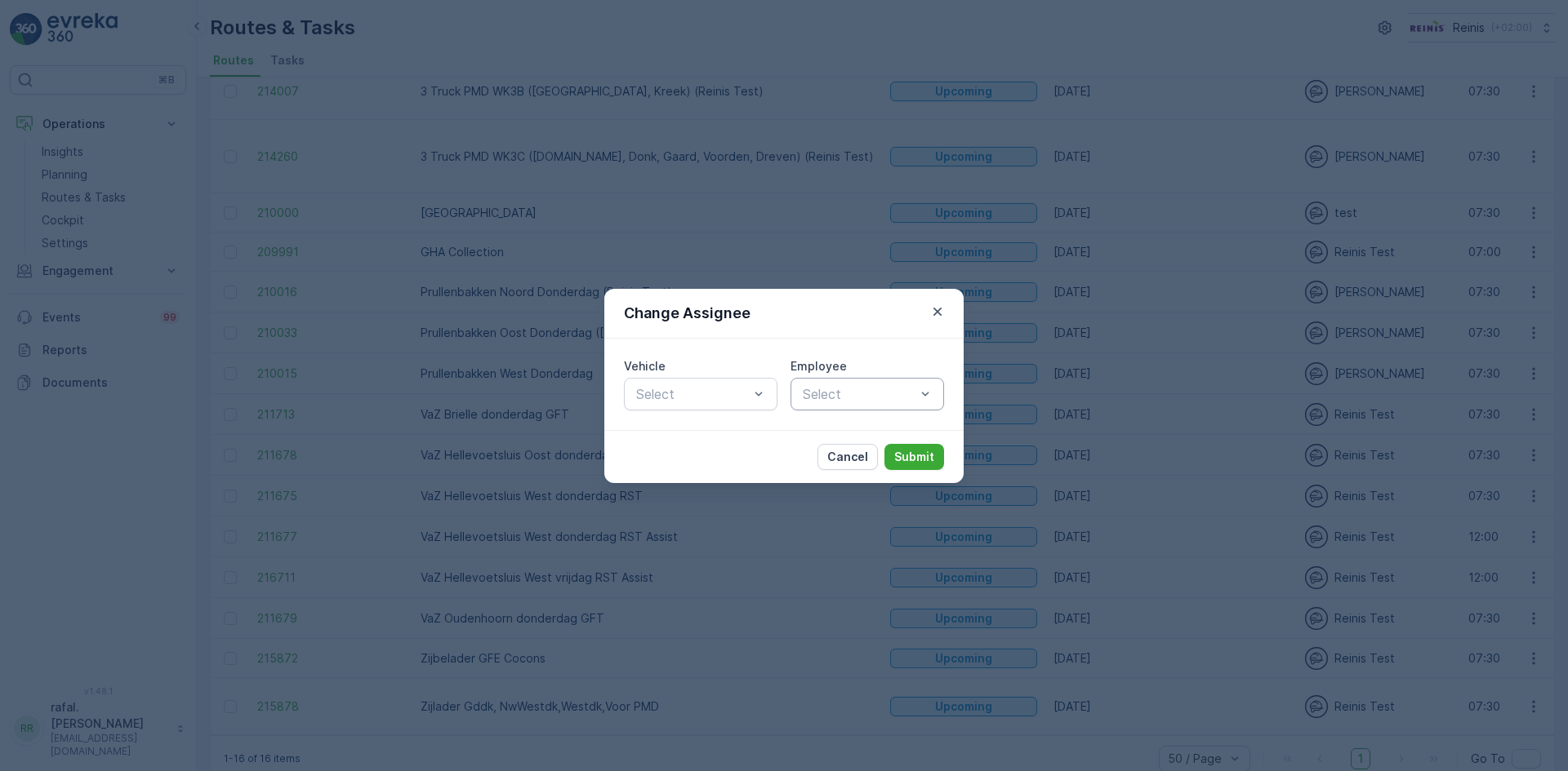
click at [899, 404] on div "Select" at bounding box center [867, 394] width 154 height 33
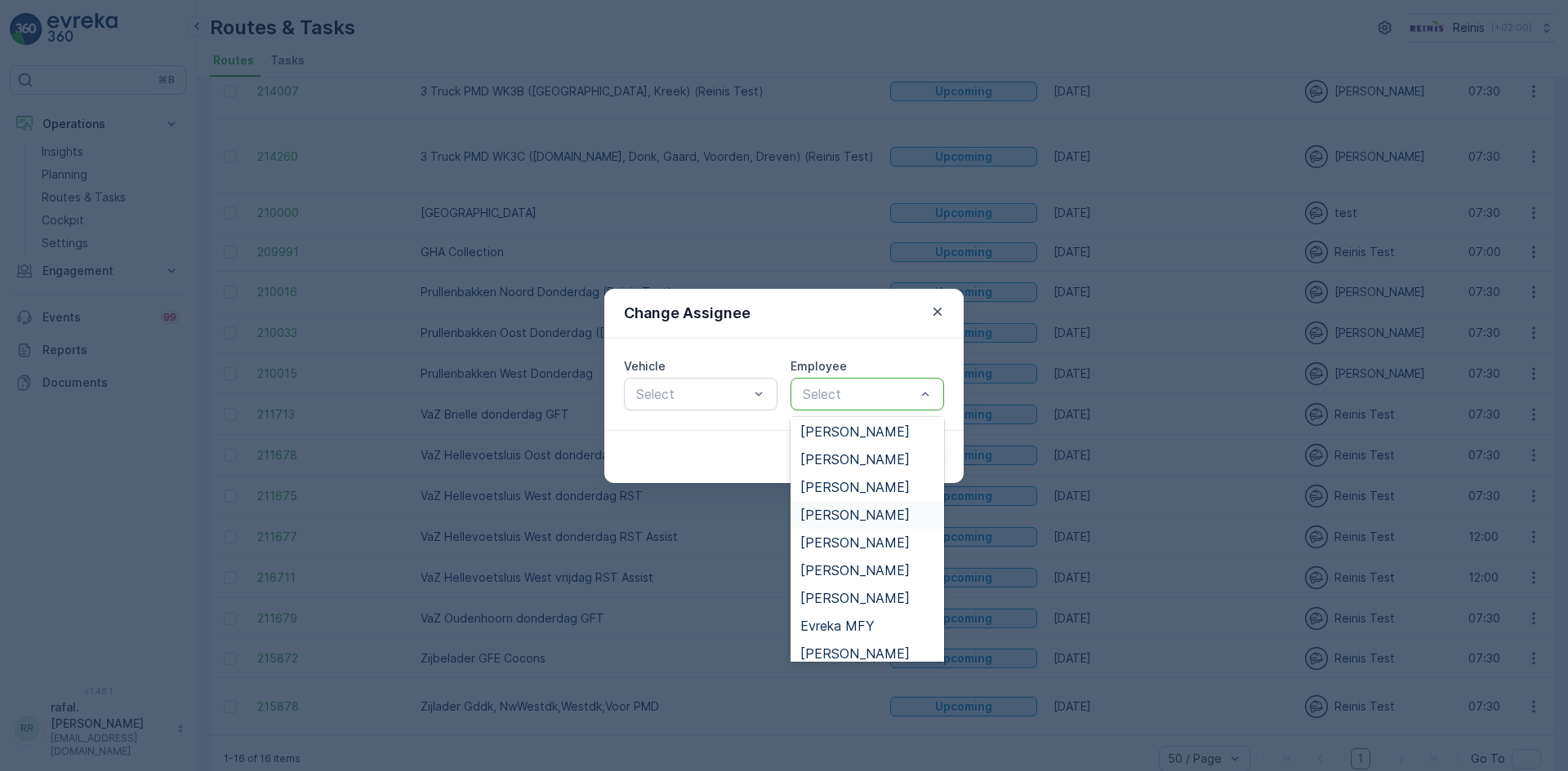
scroll to position [81, 0]
click at [861, 573] on span "[PERSON_NAME]" at bounding box center [855, 575] width 110 height 15
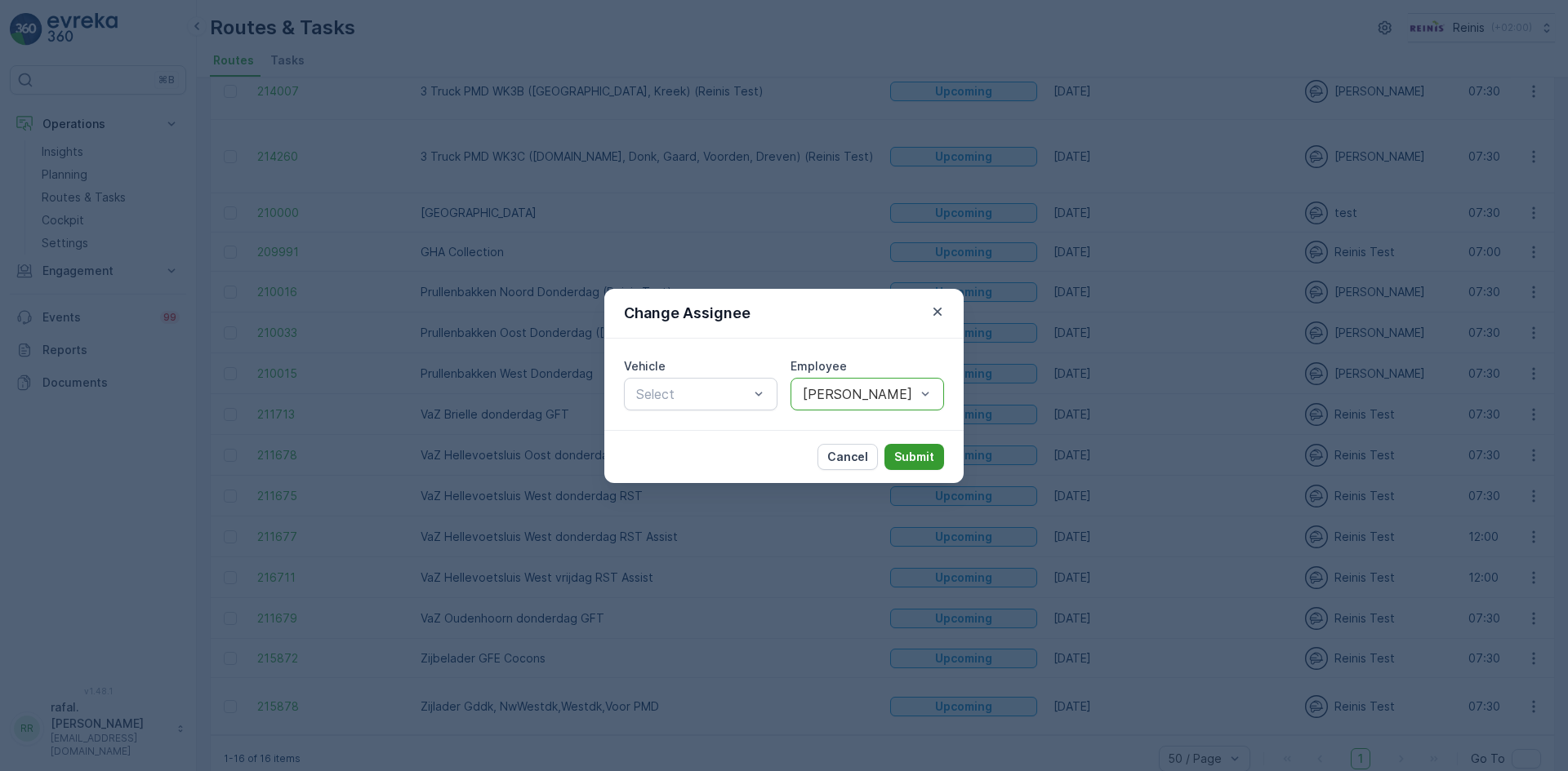
click at [914, 449] on p "Submit" at bounding box center [914, 457] width 40 height 16
